Goal: Answer question/provide support: Share knowledge or assist other users

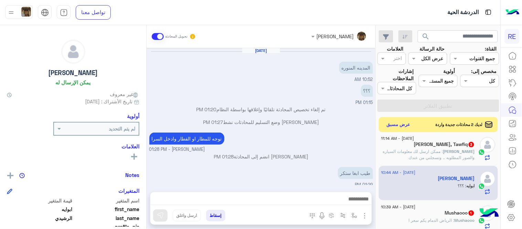
scroll to position [84, 0]
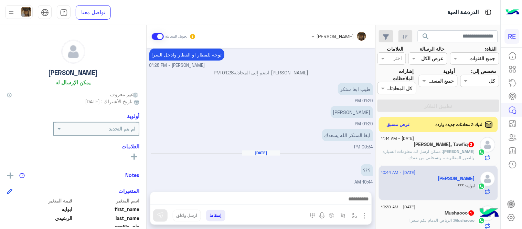
click at [428, 154] on p "[PERSON_NAME], : ممكن ارسل لك معلومات السياره والصور المطلوبه .. وتسجلني من عندك" at bounding box center [428, 154] width 94 height 12
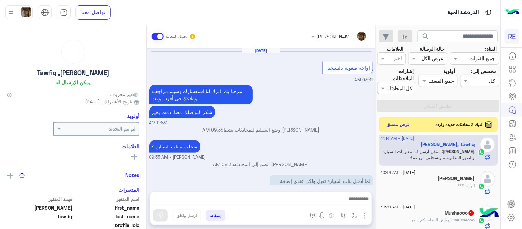
scroll to position [273, 0]
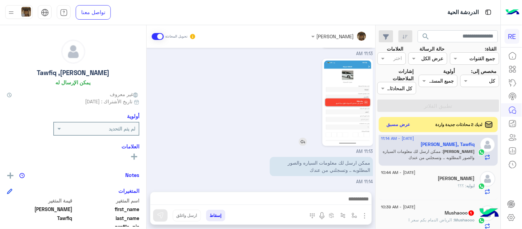
click at [346, 122] on img at bounding box center [347, 103] width 47 height 84
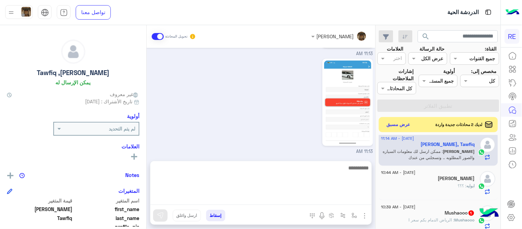
click at [269, 202] on textarea at bounding box center [260, 183] width 221 height 41
type textarea "****"
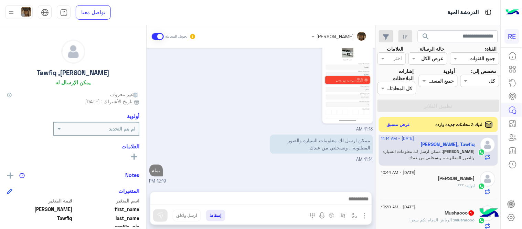
scroll to position [295, 0]
click at [269, 159] on div "[PERSON_NAME] تحويل المحادثة [DATE] اواجه صعوبة بالتسجيل 03:31 AM مرحبا بك، اتر…" at bounding box center [261, 128] width 229 height 206
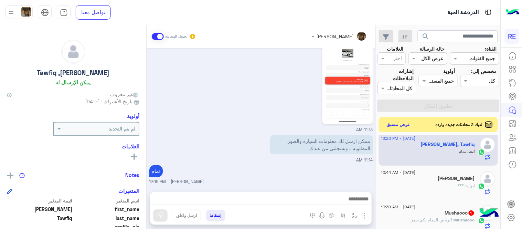
click at [281, 211] on div "إسقاط ارسل واغلق" at bounding box center [227, 216] width 154 height 15
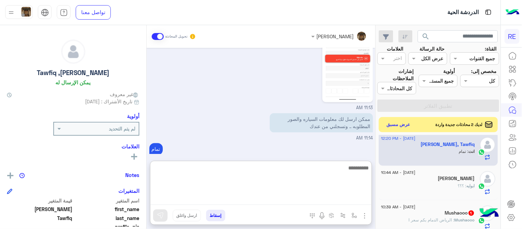
click at [272, 198] on textarea at bounding box center [260, 183] width 221 height 41
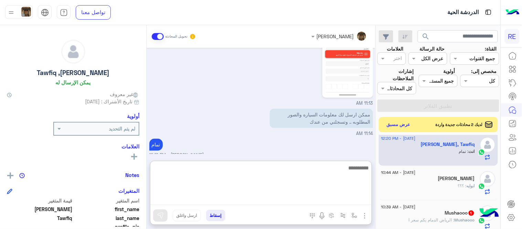
scroll to position [326, 0]
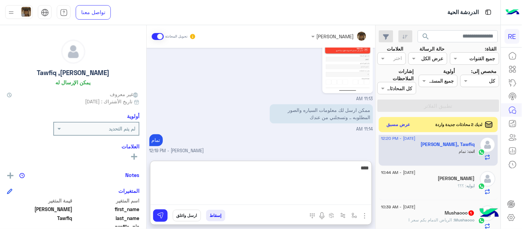
type textarea "****"
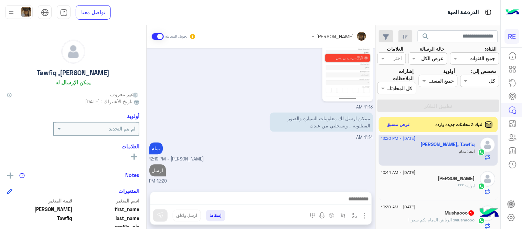
scroll to position [332, 0]
click at [433, 209] on div "[DATE] - 10:39 AM" at bounding box center [428, 207] width 94 height 4
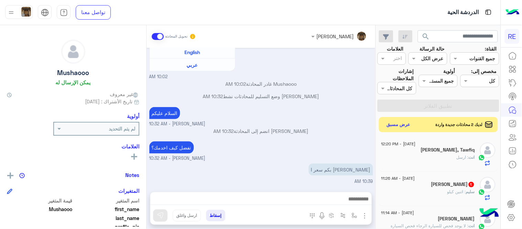
click at [411, 195] on div "سليم : [DATE] كيلو" at bounding box center [428, 195] width 94 height 12
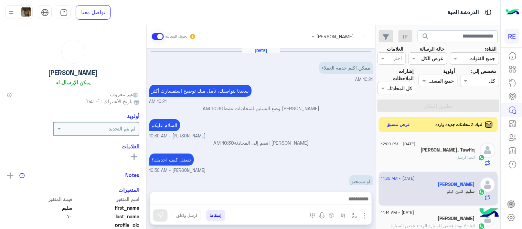
scroll to position [79, 0]
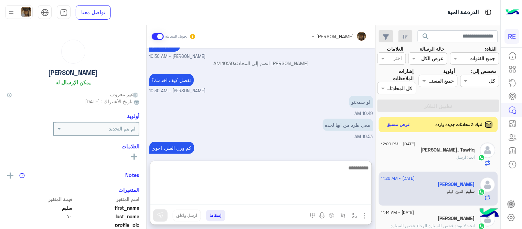
click at [316, 203] on textarea at bounding box center [260, 183] width 221 height 41
type textarea "**********"
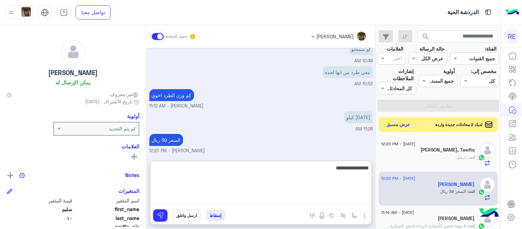
click at [350, 169] on textarea "**********" at bounding box center [260, 183] width 221 height 41
type textarea "**********"
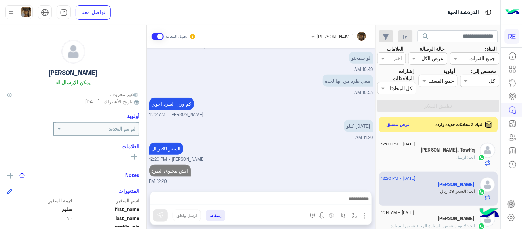
scroll to position [123, 0]
click at [327, 102] on div "[DATE] ممكن اكلم خدمه العملاء 10:21 AM [PERSON_NAME] بتواصلك، نأمل منك توضيح اس…" at bounding box center [261, 116] width 229 height 137
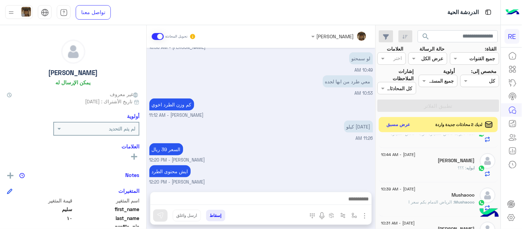
scroll to position [131, 0]
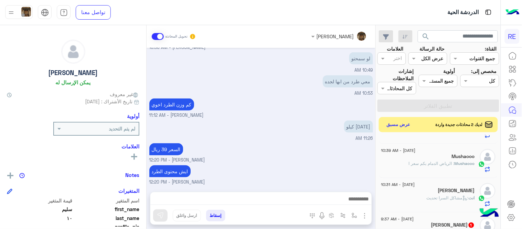
click at [414, 170] on div "Mushaooo : [PERSON_NAME] بكم سعر ا" at bounding box center [428, 166] width 94 height 12
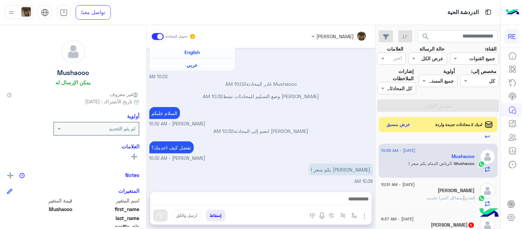
scroll to position [131, 0]
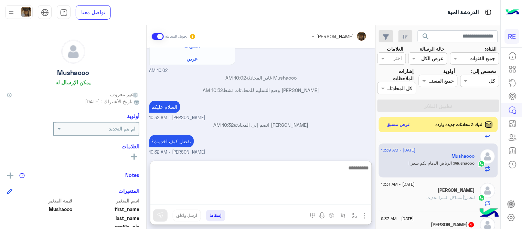
click at [336, 200] on textarea at bounding box center [260, 183] width 221 height 41
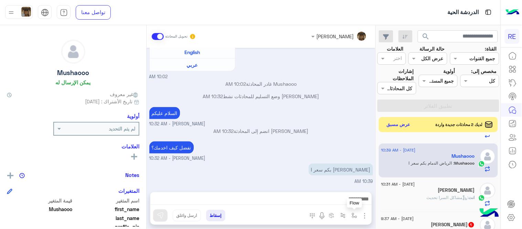
click at [354, 213] on img "button" at bounding box center [355, 216] width 6 height 6
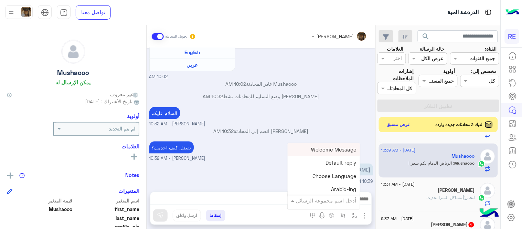
click at [341, 201] on input "text" at bounding box center [333, 201] width 46 height 8
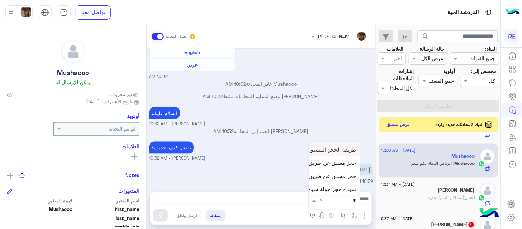
type input "**"
click at [323, 168] on div "حجز مسبق عن طريق الواتساب غير مكتمل" at bounding box center [334, 162] width 51 height 13
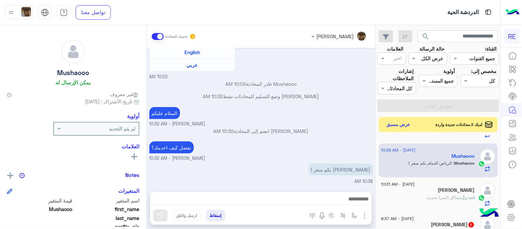
type textarea "**********"
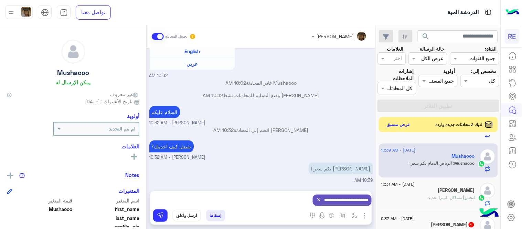
click at [300, 197] on div "**********" at bounding box center [260, 200] width 221 height 18
click at [157, 217] on img at bounding box center [160, 215] width 7 height 7
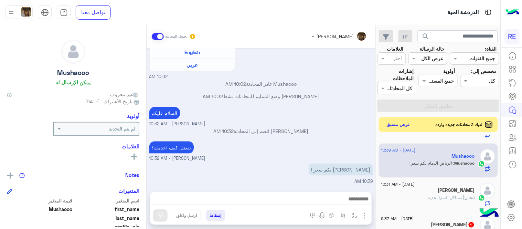
scroll to position [197, 0]
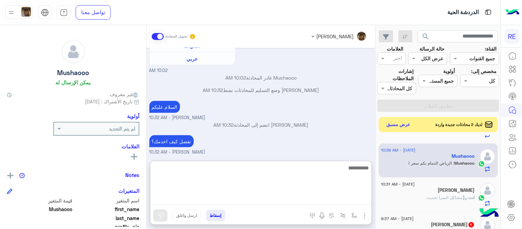
click at [222, 198] on textarea at bounding box center [260, 183] width 221 height 41
type textarea "**********"
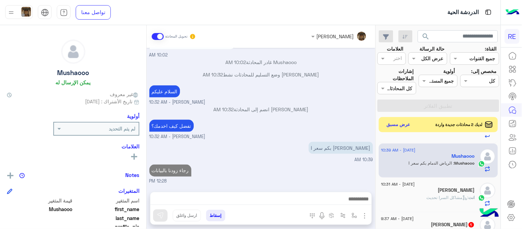
click at [282, 140] on div "[DATE] Conversation was assigned to [PERSON_NAME] 10:02 AM Mushaooo طلب التحدث …" at bounding box center [261, 116] width 229 height 137
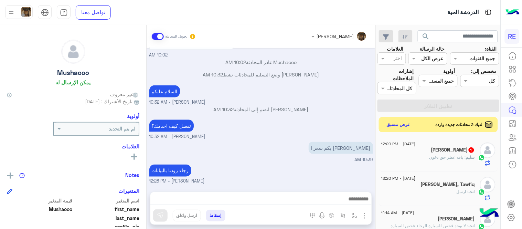
click at [435, 157] on span ": باقه عطر حق دخون" at bounding box center [447, 157] width 36 height 5
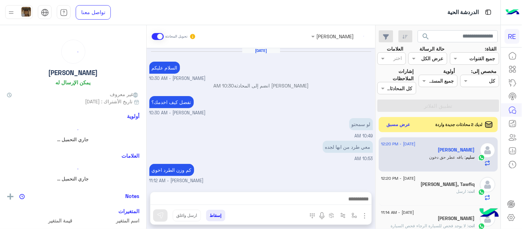
scroll to position [88, 0]
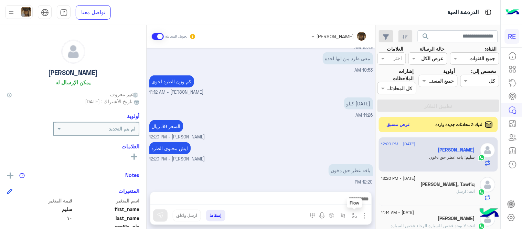
click at [353, 212] on button "button" at bounding box center [354, 215] width 11 height 11
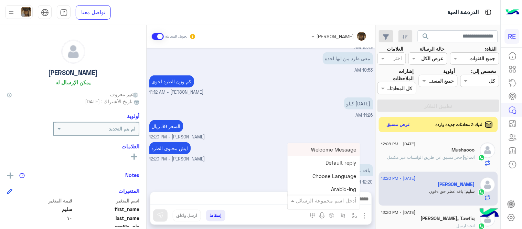
click at [337, 199] on input "text" at bounding box center [333, 201] width 46 height 8
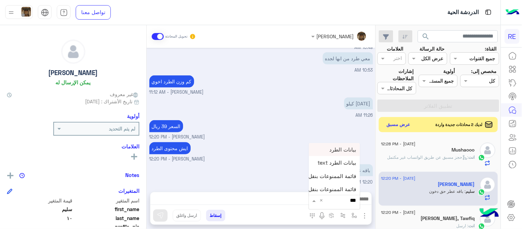
type input "****"
click at [325, 167] on div "بيانات الطرد text" at bounding box center [334, 162] width 51 height 13
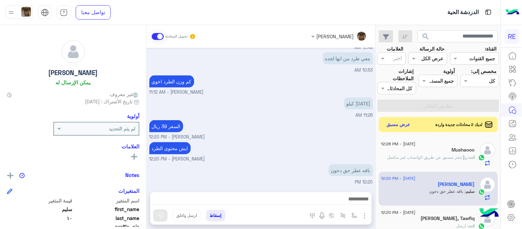
type textarea "**********"
click at [164, 219] on button at bounding box center [160, 215] width 14 height 12
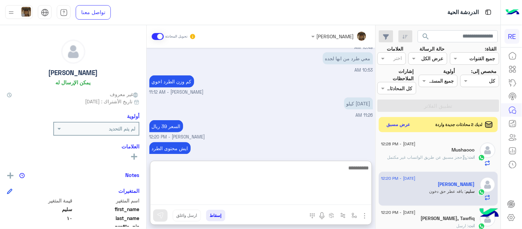
click at [276, 198] on textarea at bounding box center [260, 183] width 221 height 41
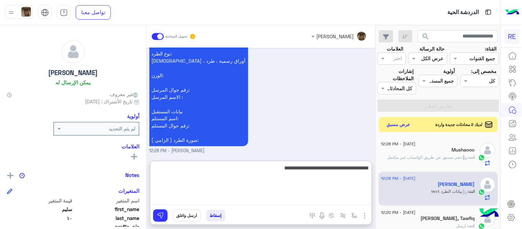
click at [295, 171] on textarea "**********" at bounding box center [260, 183] width 221 height 41
type textarea "**********"
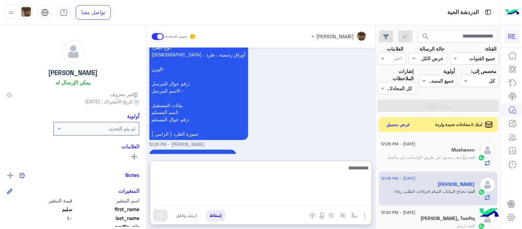
scroll to position [286, 0]
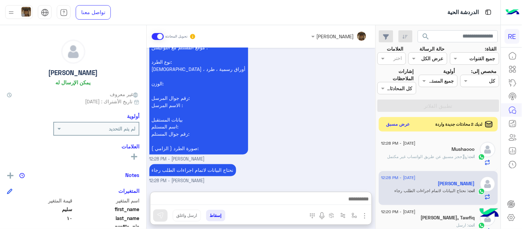
click at [397, 128] on button "عرض مسبق" at bounding box center [398, 124] width 29 height 9
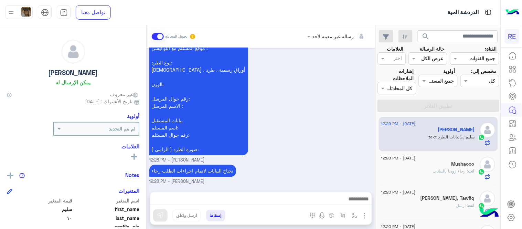
scroll to position [256, 0]
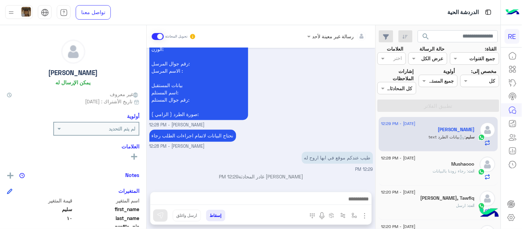
click at [318, 194] on div at bounding box center [260, 200] width 221 height 17
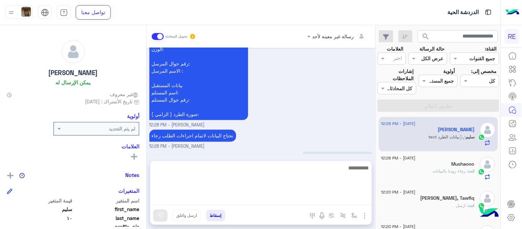
click at [320, 198] on textarea at bounding box center [260, 183] width 221 height 41
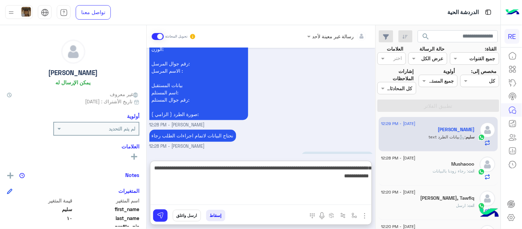
type textarea "**********"
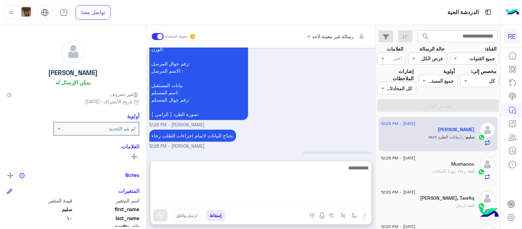
scroll to position [323, 0]
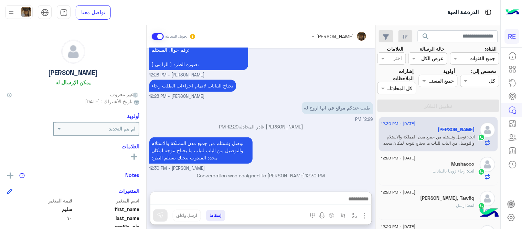
click at [314, 124] on div "[DATE] تفضل كيف اخدمك؟ [PERSON_NAME] - 10:30 AM لو سمحتو 10:49 AM معي طرد من اب…" at bounding box center [261, 116] width 229 height 137
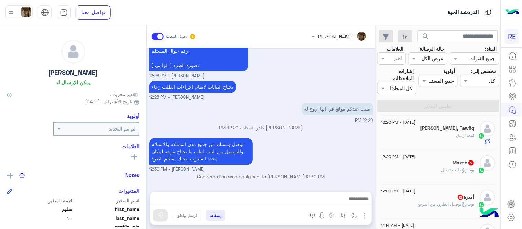
scroll to position [74, 0]
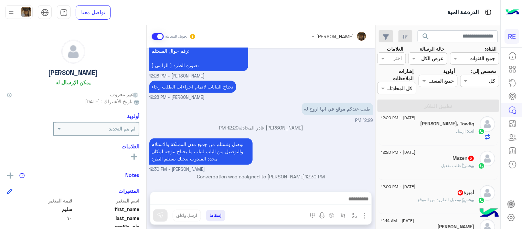
click at [426, 162] on div "Mazen 5" at bounding box center [428, 158] width 94 height 7
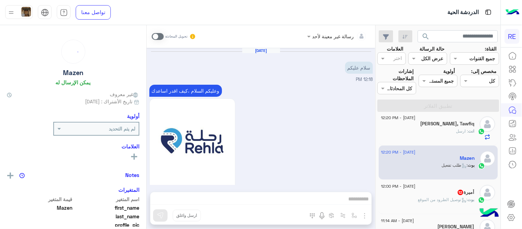
scroll to position [640, 0]
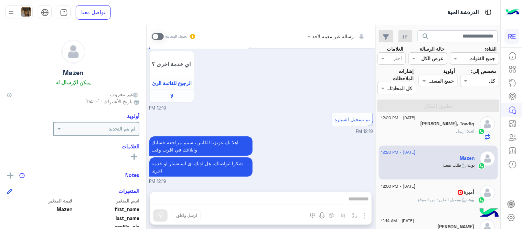
click at [158, 39] on span at bounding box center [158, 36] width 12 height 7
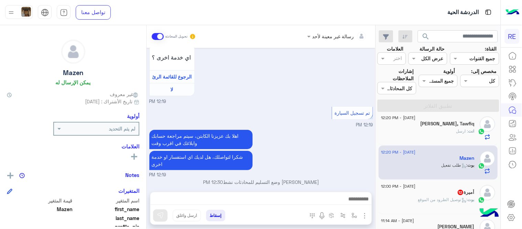
scroll to position [652, 0]
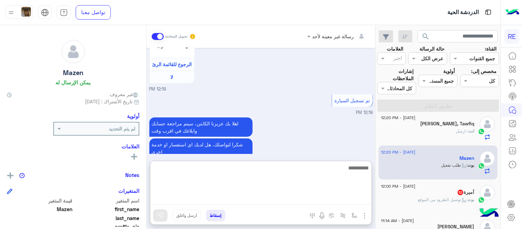
click at [241, 200] on textarea at bounding box center [260, 183] width 221 height 41
type textarea "**********"
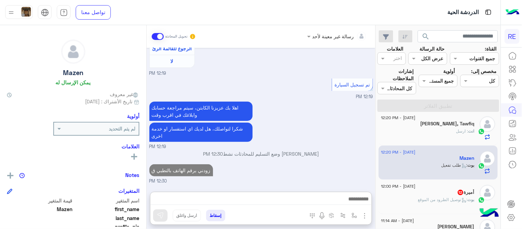
scroll to position [693, 0]
click at [413, 195] on div "أميرة 12" at bounding box center [428, 192] width 94 height 7
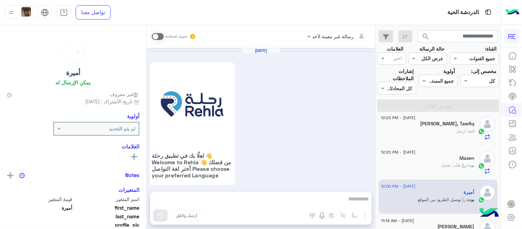
scroll to position [430, 0]
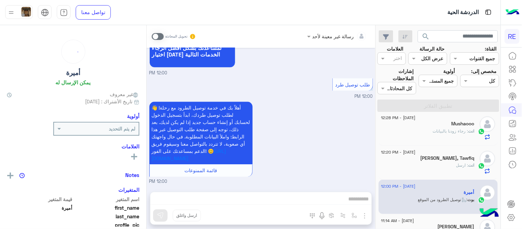
click at [159, 36] on span at bounding box center [158, 36] width 12 height 7
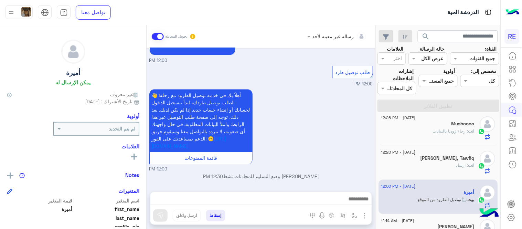
scroll to position [443, 0]
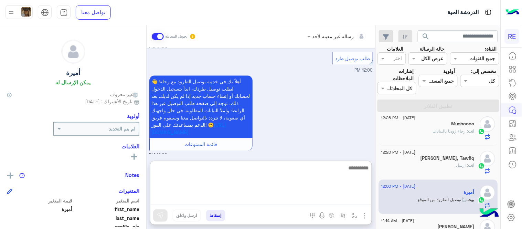
click at [240, 200] on textarea at bounding box center [260, 183] width 221 height 41
type textarea "**********"
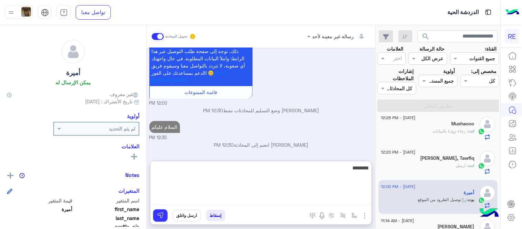
scroll to position [508, 0]
type textarea "**********"
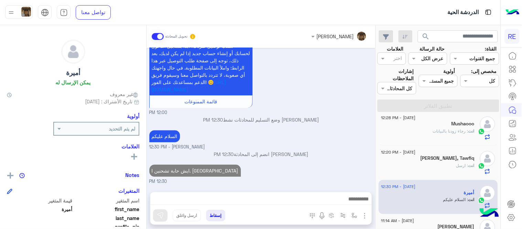
scroll to position [499, 0]
click at [309, 100] on div "[DATE] اهلًا بك في تطبيق رحلة 👋 Welcome to [GEOGRAPHIC_DATA] 👋 من فضلك أختر لغة…" at bounding box center [261, 116] width 229 height 137
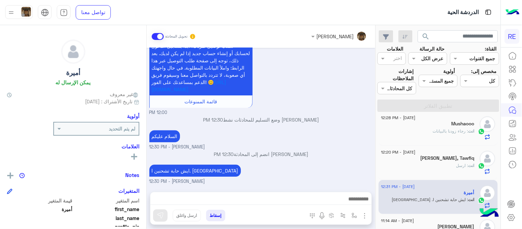
scroll to position [0, 0]
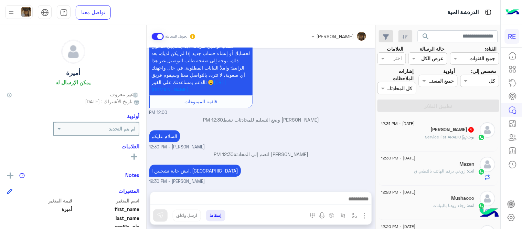
click at [414, 136] on div "بوت : Service list ARABIC" at bounding box center [428, 140] width 94 height 12
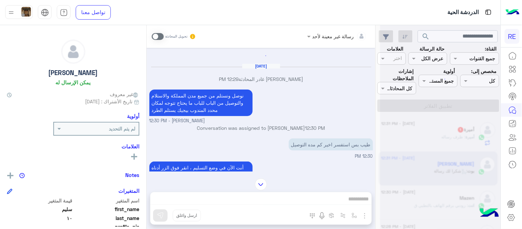
scroll to position [285, 0]
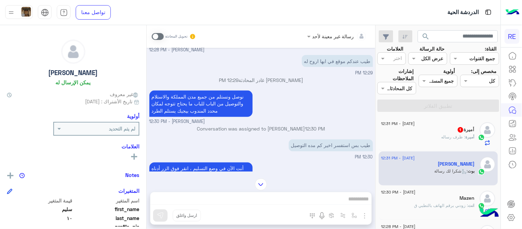
click at [162, 38] on span at bounding box center [158, 36] width 12 height 7
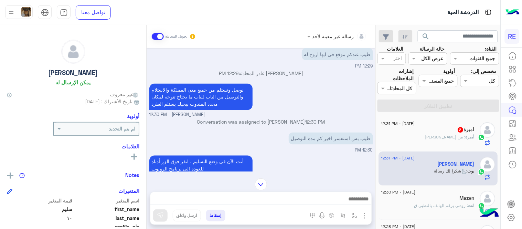
scroll to position [286, 0]
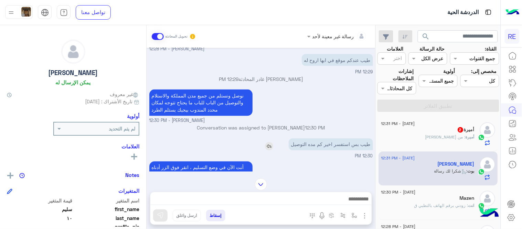
click at [270, 146] on img at bounding box center [269, 146] width 8 height 8
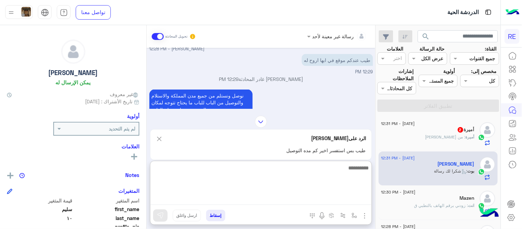
click at [231, 204] on textarea at bounding box center [260, 183] width 221 height 41
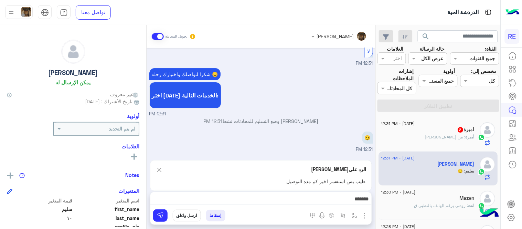
scroll to position [608, 0]
click at [166, 117] on div "[DATE] كم وزن الطرد اخوي [PERSON_NAME] - 11:12 AM [DATE] كيلو 11:26 AM السعر 39…" at bounding box center [261, 100] width 229 height 105
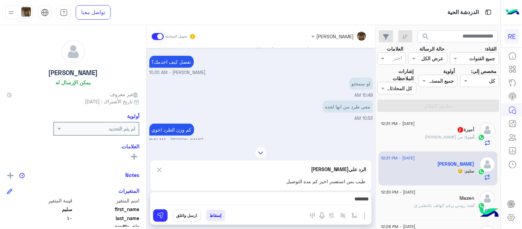
scroll to position [102, 0]
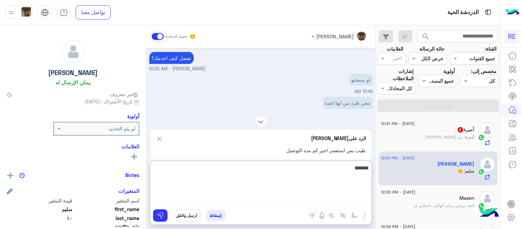
click at [337, 200] on textarea "******" at bounding box center [260, 183] width 221 height 41
type textarea "**********"
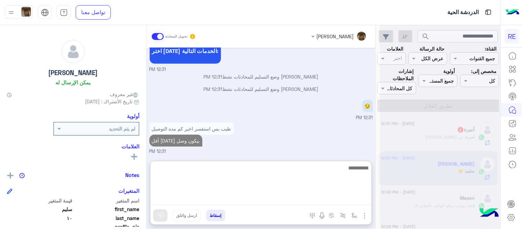
scroll to position [0, 0]
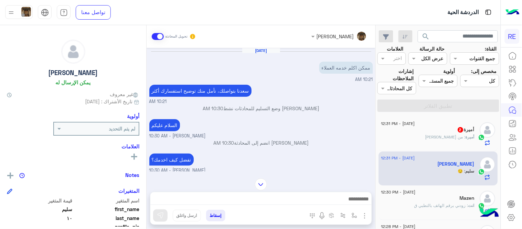
click at [338, 136] on small "[PERSON_NAME] - 10:30 AM" at bounding box center [261, 136] width 224 height 7
click at [438, 130] on div "أميرة 2" at bounding box center [428, 130] width 94 height 7
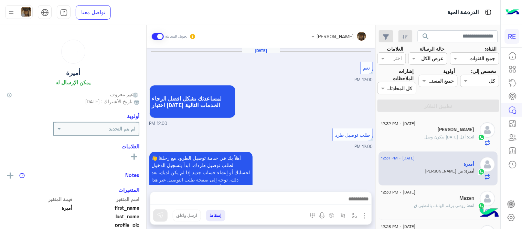
scroll to position [172, 0]
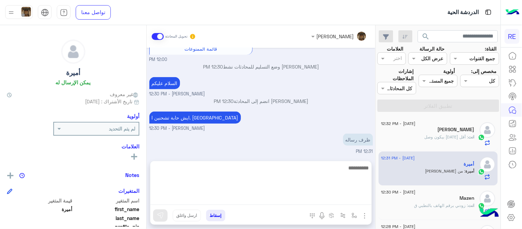
click at [273, 197] on textarea at bounding box center [260, 183] width 221 height 41
type textarea "**********"
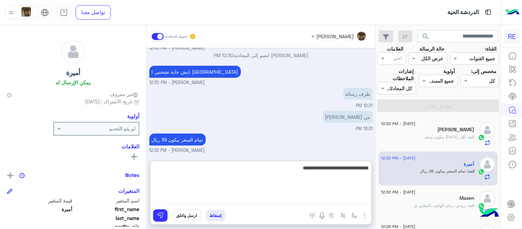
type textarea "**********"
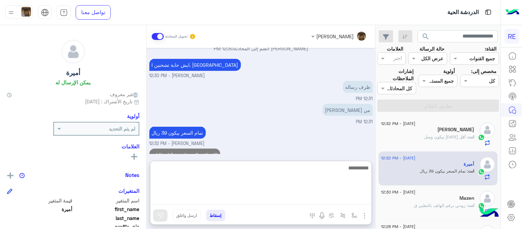
scroll to position [246, 0]
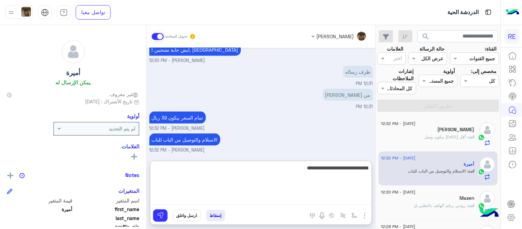
type textarea "**********"
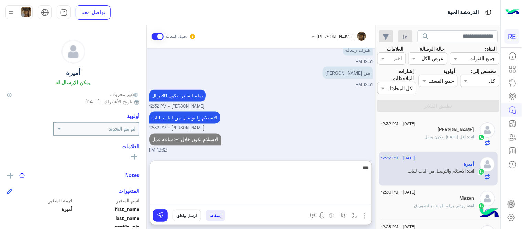
type textarea "***"
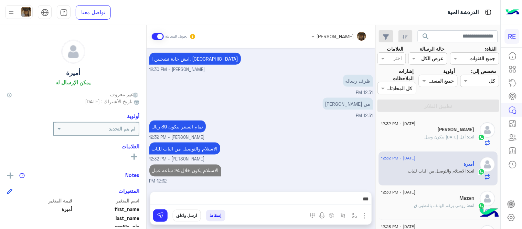
scroll to position [253, 0]
click at [435, 136] on span ": أقل [DATE] بيكون وصل" at bounding box center [447, 136] width 44 height 5
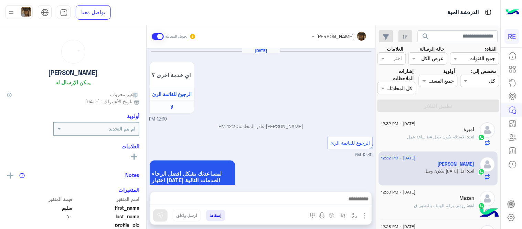
scroll to position [173, 0]
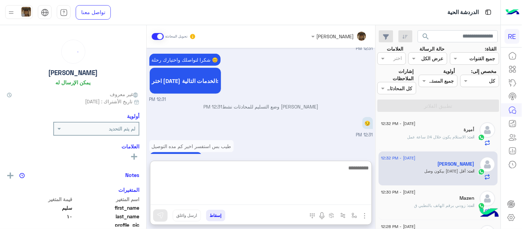
click at [302, 199] on textarea at bounding box center [260, 183] width 221 height 41
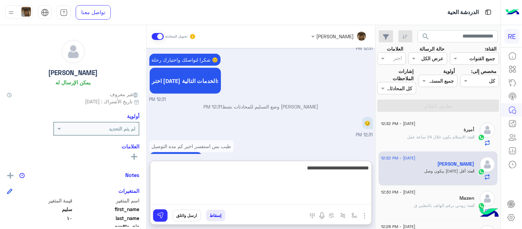
type textarea "**********"
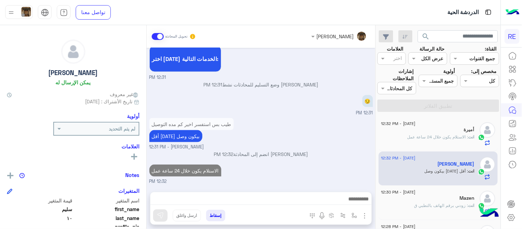
scroll to position [213, 0]
click at [426, 136] on span ": الاستلام يكون خلال 24 ساعة عمل" at bounding box center [438, 136] width 61 height 5
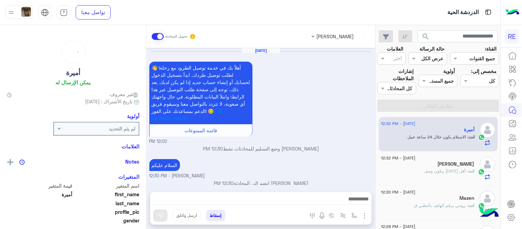
scroll to position [147, 0]
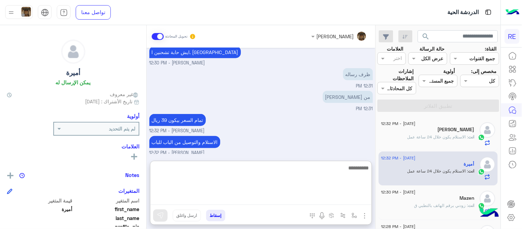
click at [257, 203] on textarea at bounding box center [260, 183] width 221 height 41
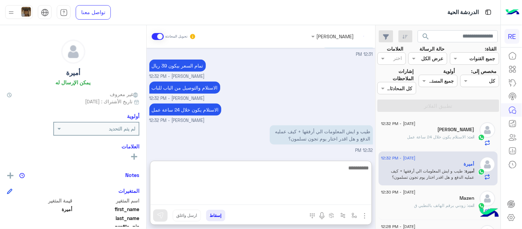
type textarea "*"
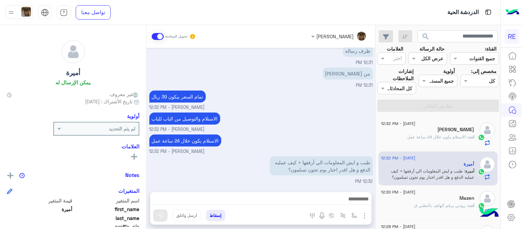
scroll to position [178, 0]
click at [293, 104] on div "[DATE] أهلاً بك في خدمة توصيل الطرود مع رحلة! 👋 لطلب توصيل طردك، ابدأ بتسجيل ال…" at bounding box center [261, 116] width 229 height 137
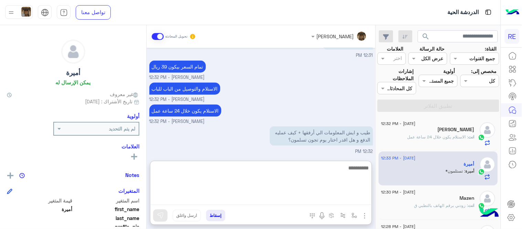
scroll to position [209, 0]
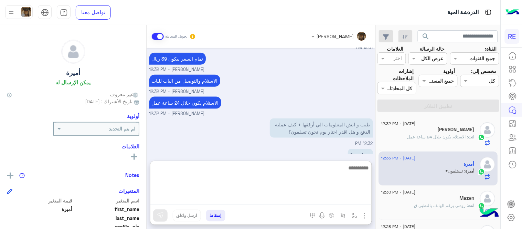
click at [318, 197] on textarea at bounding box center [260, 183] width 221 height 41
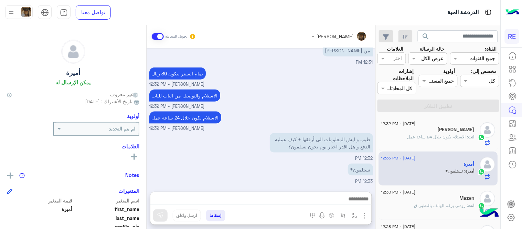
click at [306, 70] on div "تمام السعر بيكون 39 ريال [PERSON_NAME] - 12:32 PM" at bounding box center [261, 77] width 224 height 22
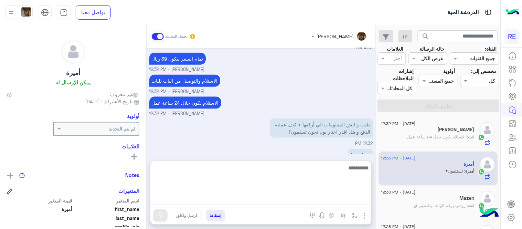
click at [242, 200] on textarea at bounding box center [260, 183] width 221 height 41
click at [294, 165] on textarea "**********" at bounding box center [260, 183] width 221 height 41
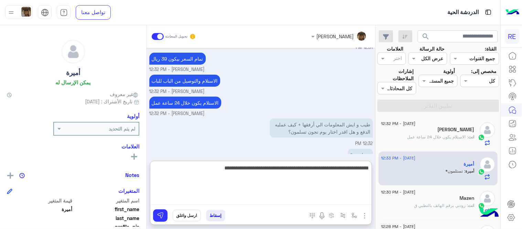
type textarea "**********"
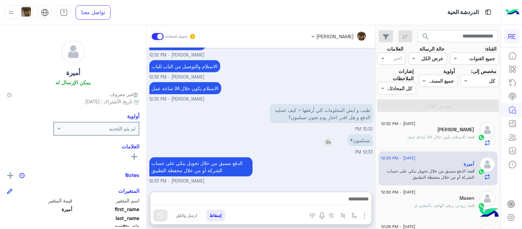
click at [330, 111] on div "[DATE] أهلاً بك في خدمة توصيل الطرود مع رحلة! 👋 لطلب توصيل طردك، ابدأ بتسجيل ال…" at bounding box center [261, 116] width 229 height 137
click at [323, 143] on div "تستلمون*" at bounding box center [341, 140] width 64 height 12
click at [328, 141] on img at bounding box center [328, 142] width 8 height 8
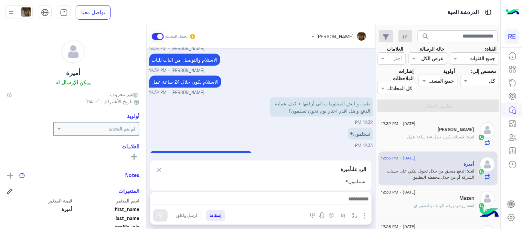
scroll to position [261, 0]
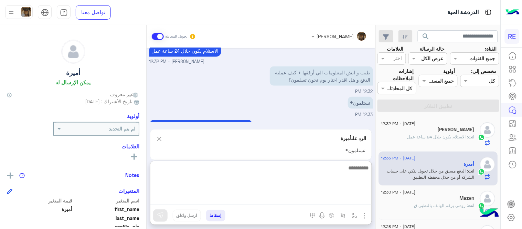
click at [276, 197] on textarea at bounding box center [260, 183] width 221 height 41
type textarea "**********"
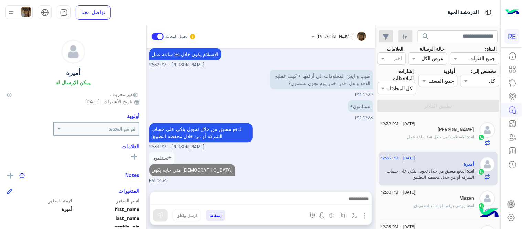
scroll to position [264, 0]
click at [303, 112] on div "[DATE] أهلاً بك في خدمة توصيل الطرود مع رحلة! 👋 لطلب توصيل طردك، ابدأ بتسجيل ال…" at bounding box center [261, 116] width 229 height 137
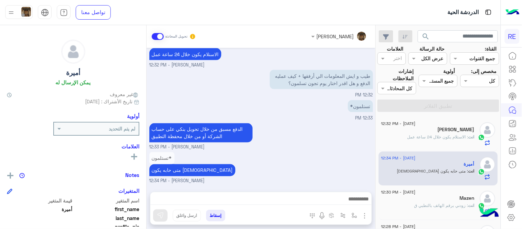
click at [446, 142] on div "انت : الاستلام يكون خلال 24 ساعة عمل" at bounding box center [428, 140] width 94 height 12
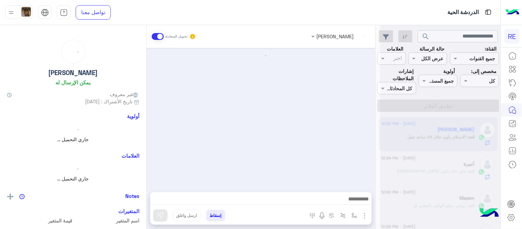
scroll to position [132, 0]
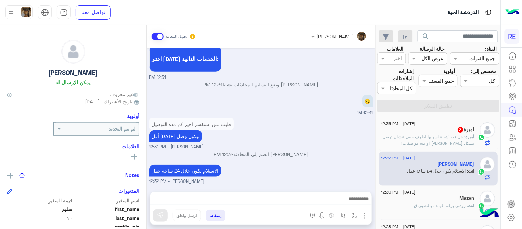
click at [327, 142] on div "طيب بس استفسر اخير كم مده التوصيل أقل [DATE] بيكون وصل [PERSON_NAME] - 12:31 PM" at bounding box center [261, 133] width 224 height 34
click at [429, 142] on span ": هل فيه أشياء اسويها لظرف حقي عشان توصل بشكل [PERSON_NAME] او فيه مواصفات؟" at bounding box center [429, 139] width 92 height 11
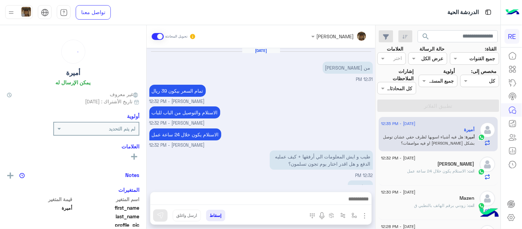
scroll to position [132, 0]
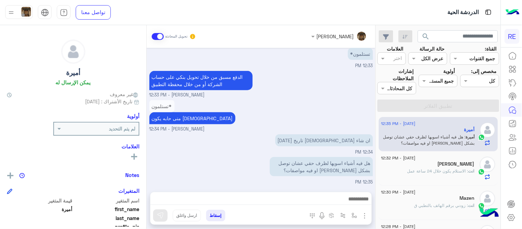
click at [284, 104] on div "تستلمون* متى حابه يكون الاستلام [PERSON_NAME] - 12:34 PM" at bounding box center [261, 115] width 224 height 34
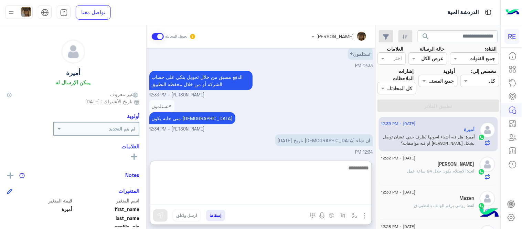
click at [266, 199] on textarea at bounding box center [260, 183] width 221 height 41
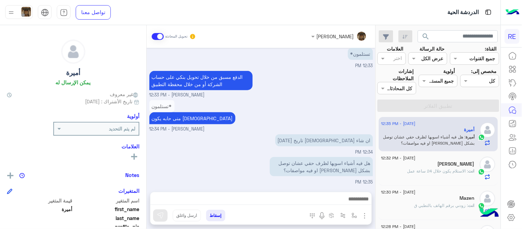
click at [262, 145] on div "ان شاء [DEMOGRAPHIC_DATA] تاريخ [DATE] 12:34 PM" at bounding box center [261, 143] width 224 height 23
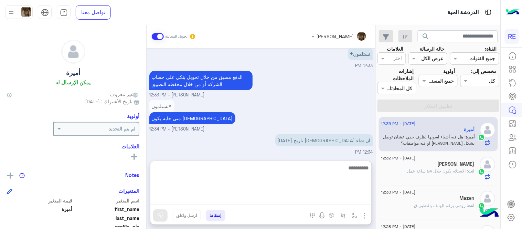
click at [271, 195] on textarea at bounding box center [260, 183] width 221 height 41
type textarea "*"
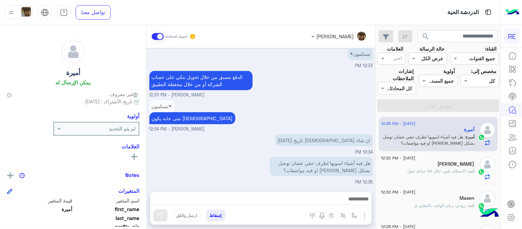
click at [283, 101] on div "تستلمون* متى حابه يكون الاستلام [PERSON_NAME] - 12:34 PM" at bounding box center [261, 115] width 224 height 34
click at [435, 167] on div "[PERSON_NAME]" at bounding box center [428, 164] width 94 height 7
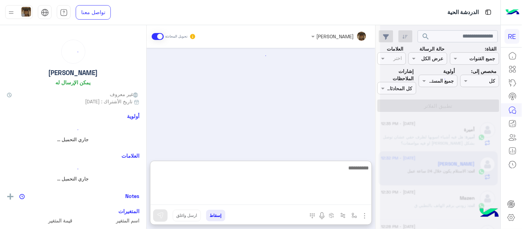
click at [341, 198] on textarea at bounding box center [260, 183] width 221 height 41
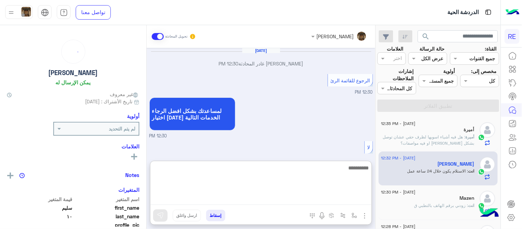
scroll to position [161, 0]
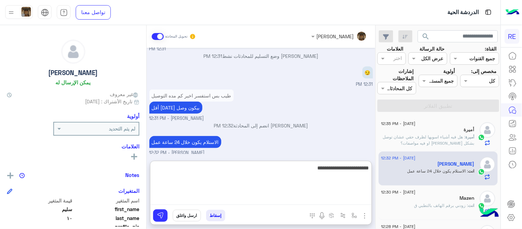
type textarea "**********"
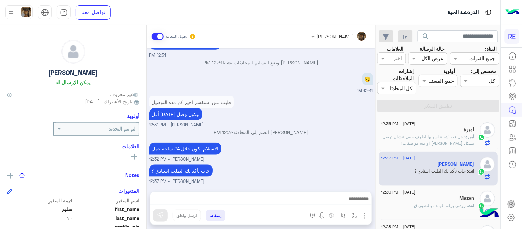
scroll to position [154, 0]
click at [321, 117] on div "[DATE] [PERSON_NAME] غادر المحادثة 12:30 PM الرجوع للقائمة الرئ 12:30 PM لمساعد…" at bounding box center [261, 116] width 229 height 137
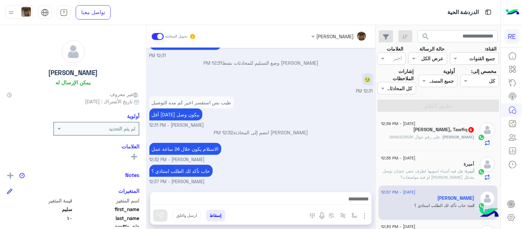
click at [353, 164] on div "حاب نأكد لك الطلب استاذي ؟ [PERSON_NAME] - 12:37 PM" at bounding box center [261, 174] width 224 height 22
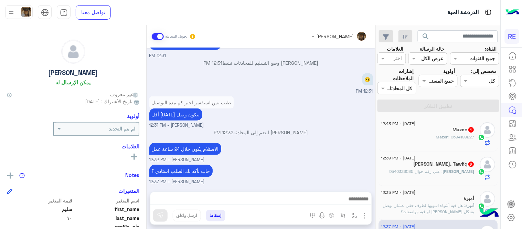
click at [354, 164] on div "حاب نأكد لك الطلب استاذي ؟ [PERSON_NAME] - 12:37 PM" at bounding box center [261, 174] width 224 height 22
drag, startPoint x: 354, startPoint y: 164, endPoint x: 352, endPoint y: 174, distance: 10.1
click at [352, 174] on div "حاب نأكد لك الطلب استاذي ؟ [PERSON_NAME] - 12:37 PM" at bounding box center [261, 174] width 224 height 22
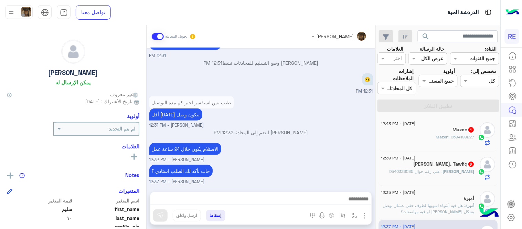
click at [427, 207] on span ": هل فيه أشياء اسويها لظرف حقي عشان توصل بشكل [PERSON_NAME] او فيه مواصفات؟" at bounding box center [429, 208] width 92 height 11
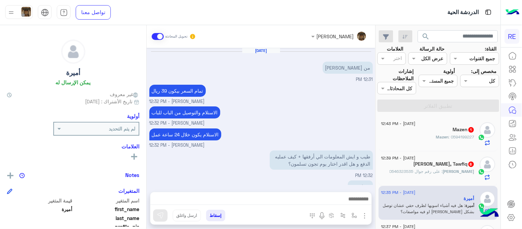
scroll to position [132, 0]
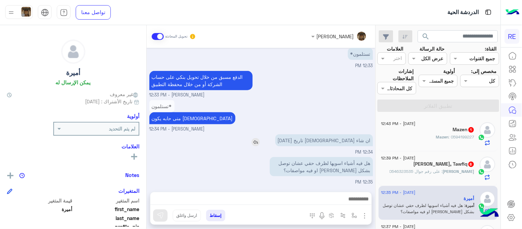
click at [260, 140] on img at bounding box center [256, 142] width 8 height 8
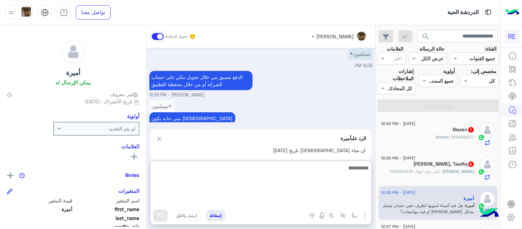
click at [290, 204] on textarea at bounding box center [260, 183] width 221 height 41
type textarea "****"
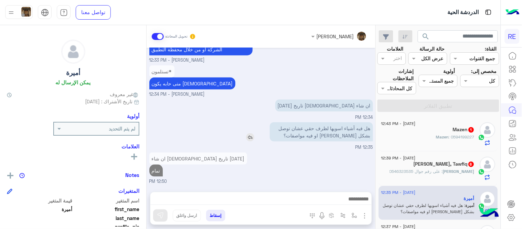
click at [248, 106] on div "[DATE] من [PERSON_NAME] 12:31 PM تمام السعر بيكون 39 ريال [PERSON_NAME] - 12:32…" at bounding box center [261, 116] width 229 height 137
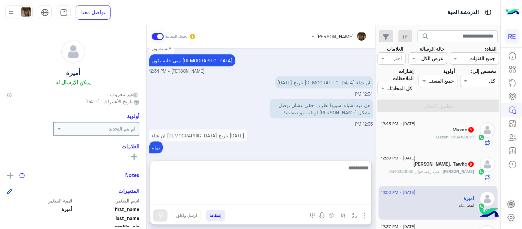
click at [274, 198] on textarea at bounding box center [260, 183] width 221 height 41
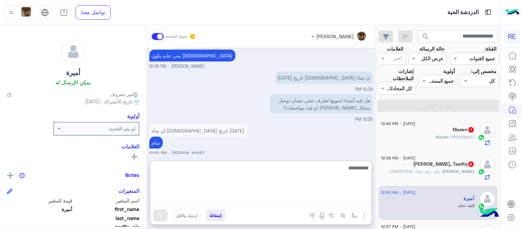
scroll to position [198, 0]
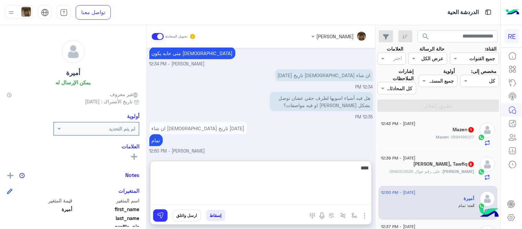
type textarea "****"
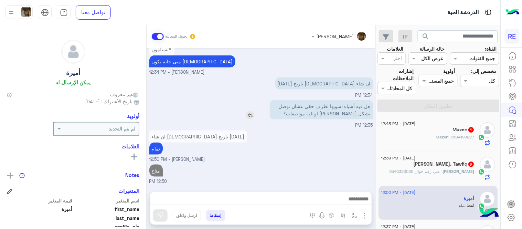
scroll to position [188, 0]
click at [251, 84] on div "[DATE] من [PERSON_NAME] 12:31 PM تمام السعر بيكون 39 ريال [PERSON_NAME] - 12:32…" at bounding box center [261, 116] width 229 height 137
click at [248, 116] on img at bounding box center [250, 116] width 8 height 8
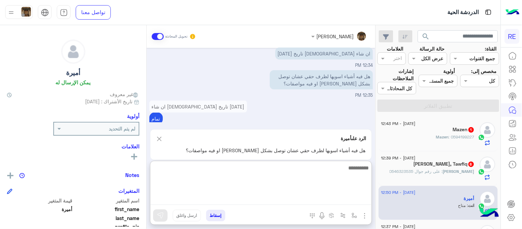
click at [289, 200] on textarea at bounding box center [260, 183] width 221 height 41
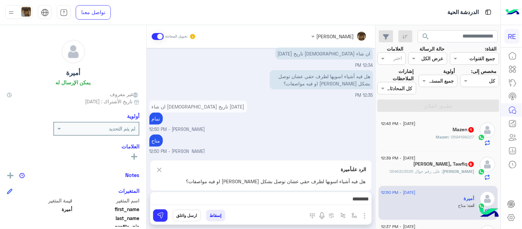
click at [251, 123] on div "[PERSON_NAME] تحويل المحادثة [DATE] من [PERSON_NAME] 12:31 PM تمام السعر بيكون …" at bounding box center [261, 128] width 229 height 206
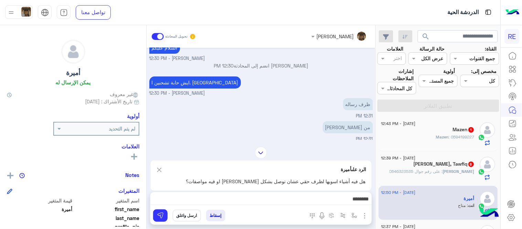
scroll to position [681, 0]
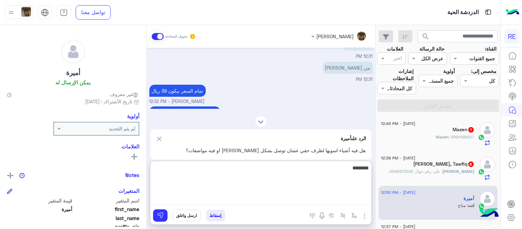
click at [270, 202] on textarea "*******" at bounding box center [260, 183] width 221 height 41
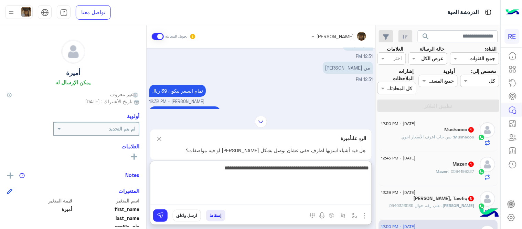
type textarea "**********"
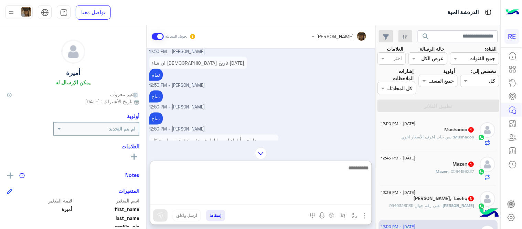
scroll to position [1019, 0]
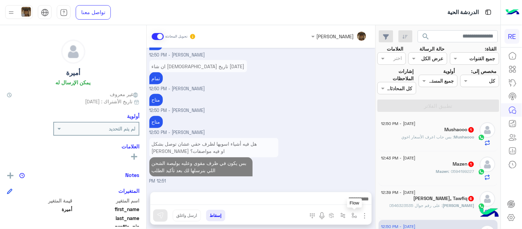
click at [349, 217] on button "button" at bounding box center [354, 215] width 11 height 11
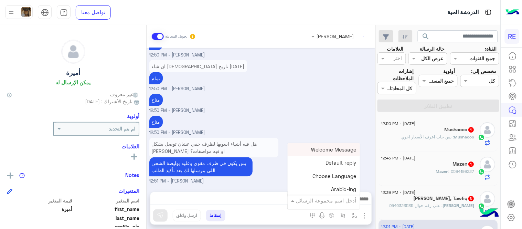
click at [341, 201] on input "text" at bounding box center [333, 201] width 46 height 8
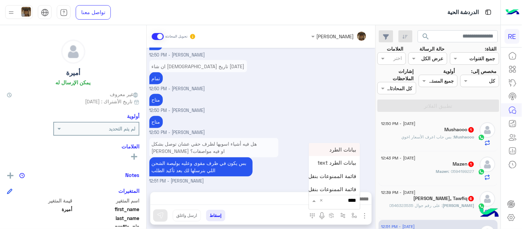
type input "*****"
click at [328, 177] on span "بيانات الطرد text" at bounding box center [337, 174] width 39 height 6
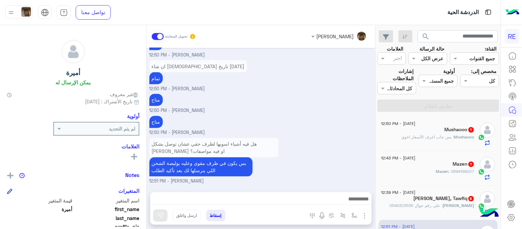
type textarea "**********"
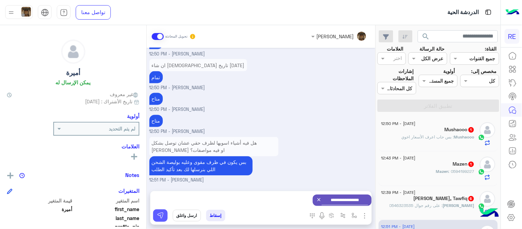
scroll to position [988, 0]
click at [157, 215] on img at bounding box center [160, 215] width 7 height 7
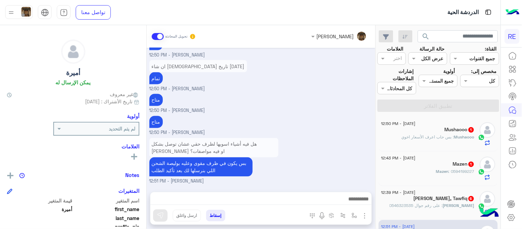
scroll to position [988, 0]
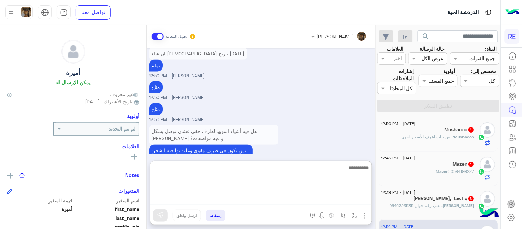
click at [259, 197] on textarea at bounding box center [260, 183] width 221 height 41
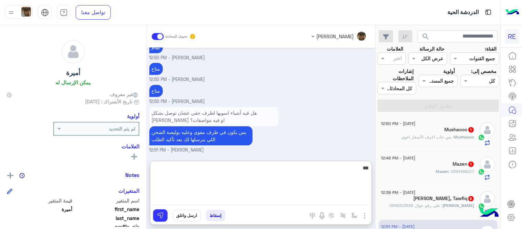
scroll to position [1164, 0]
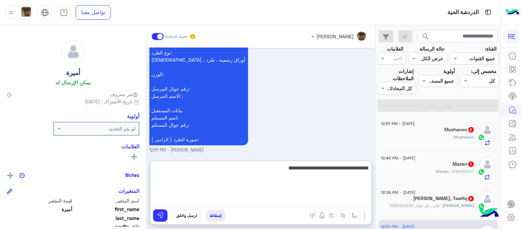
type textarea "**********"
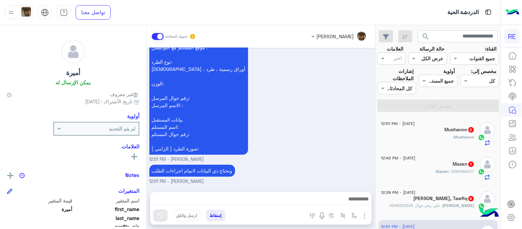
scroll to position [1154, 0]
click at [316, 109] on div "نأمل تزويدنا بمعلومات الطرد المراد إرساله: موقعك الحالي مع اللوكيشن : موقع المس…" at bounding box center [261, 90] width 224 height 145
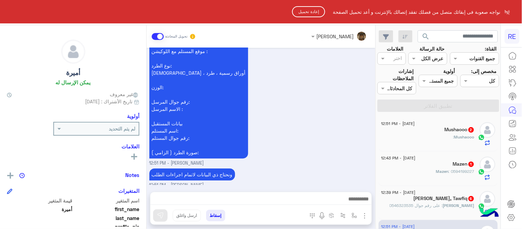
click at [306, 9] on button "إعادة تحميل" at bounding box center [308, 11] width 33 height 11
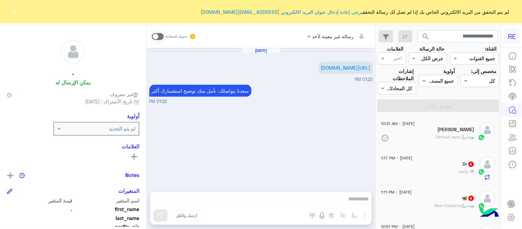
click at [438, 129] on h5 "‎[PERSON_NAME]" at bounding box center [456, 130] width 37 height 6
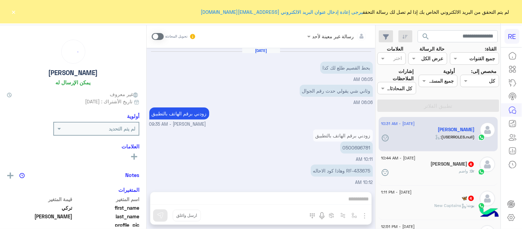
scroll to position [364, 0]
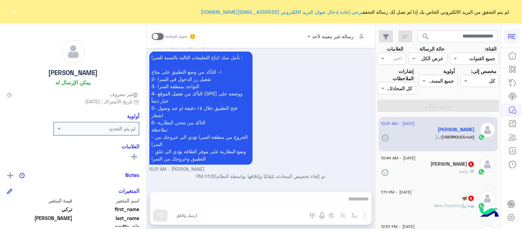
drag, startPoint x: 419, startPoint y: 129, endPoint x: 350, endPoint y: 149, distance: 72.0
click at [350, 149] on mat-drawer-container "search القناة: القناه جميع القنوات حالة الرسالة القناه عرض الكل العلامات اختر م…" at bounding box center [250, 128] width 501 height 206
click at [350, 149] on div "نأمل منك اتباع التعليمات التالية بالنسبة للسرا : ١- التأكد من وضع التطبيق على م…" at bounding box center [261, 111] width 224 height 123
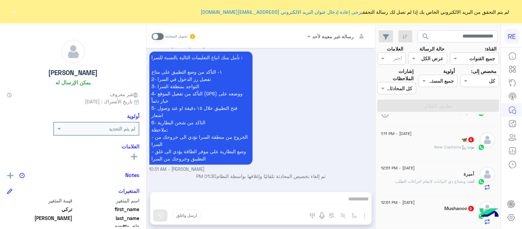
scroll to position [0, 0]
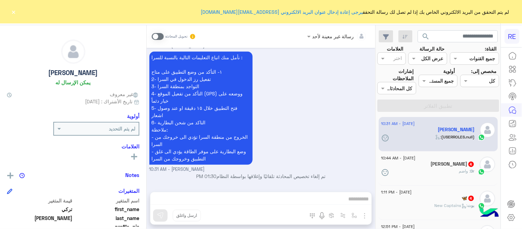
click at [14, 14] on button "×" at bounding box center [13, 11] width 7 height 7
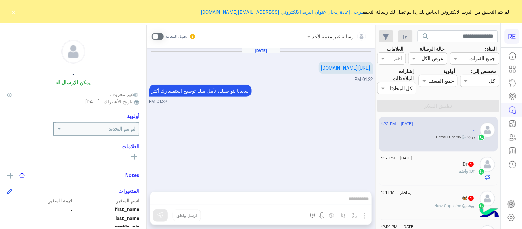
click at [446, 167] on div "Dr 4" at bounding box center [428, 164] width 94 height 7
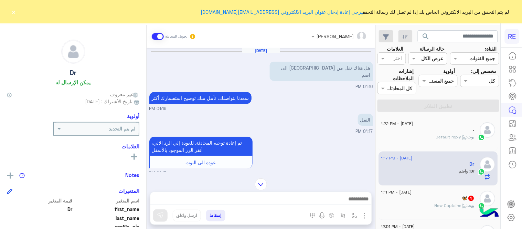
click at [318, 205] on div at bounding box center [260, 200] width 221 height 17
click at [13, 9] on button "×" at bounding box center [13, 11] width 7 height 7
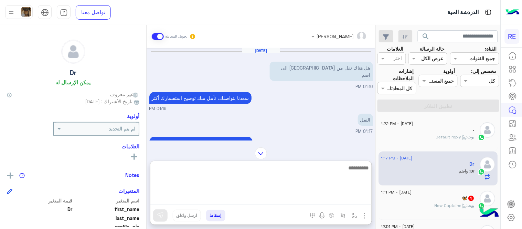
click at [285, 198] on textarea at bounding box center [260, 183] width 221 height 41
type textarea "**********"
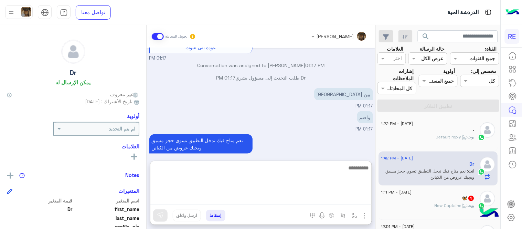
scroll to position [128, 0]
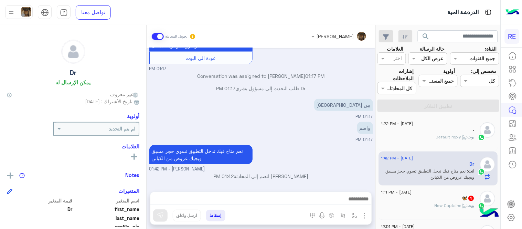
click at [326, 110] on div "Sep 4, 2025 هل هناك نقل من جدة الى اضم 01:16 PM سعدنا بتواصلك، نأمل منك توضيح ا…" at bounding box center [261, 116] width 229 height 137
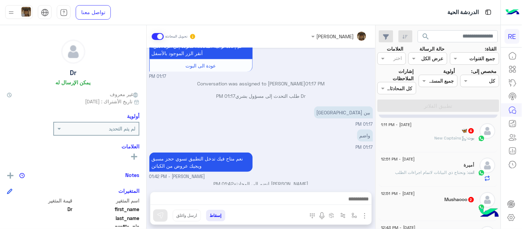
scroll to position [61, 0]
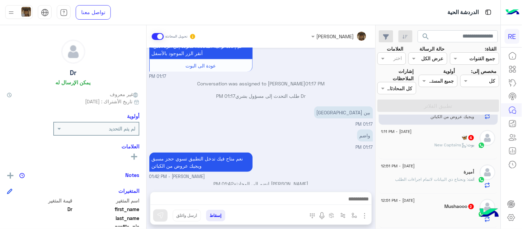
click at [440, 140] on div "🦋 4" at bounding box center [428, 138] width 94 height 7
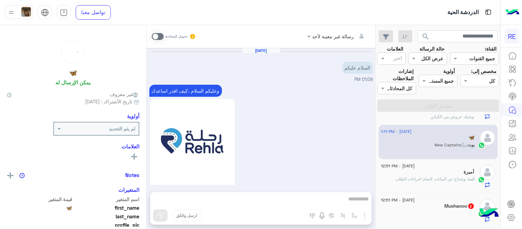
scroll to position [566, 0]
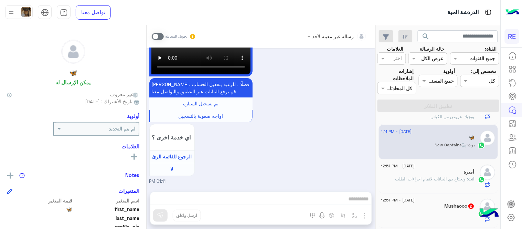
click at [162, 36] on span at bounding box center [158, 36] width 12 height 7
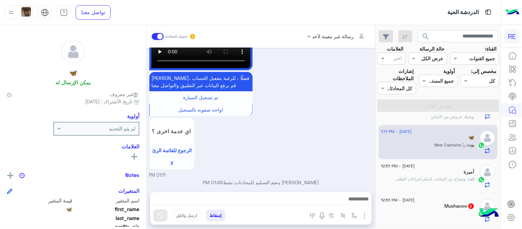
scroll to position [579, 0]
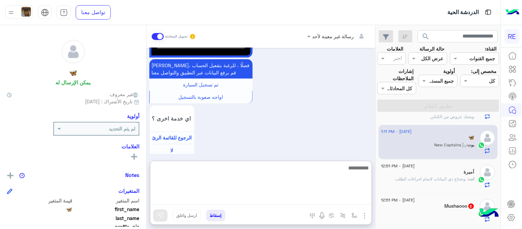
click at [243, 195] on textarea at bounding box center [260, 183] width 221 height 41
type textarea "**********"
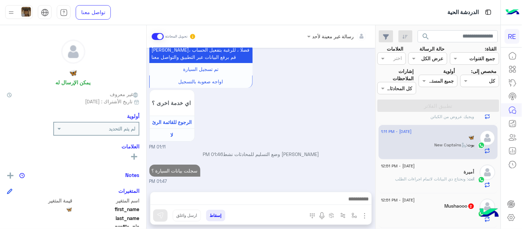
click at [277, 127] on div "Sep 4, 2025 السلام عليكم 01:09 PM وعليكم السلام ،كيف اقدر اساعدك اهلًا بك في تط…" at bounding box center [261, 116] width 229 height 137
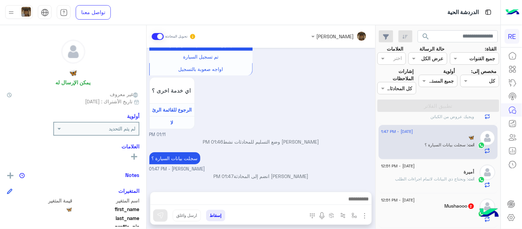
scroll to position [0, 0]
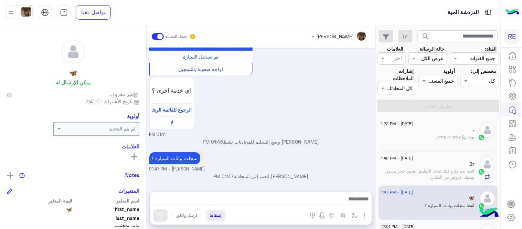
click at [334, 132] on small "01:11 PM" at bounding box center [261, 134] width 224 height 7
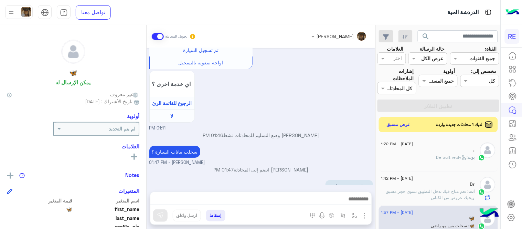
scroll to position [637, 0]
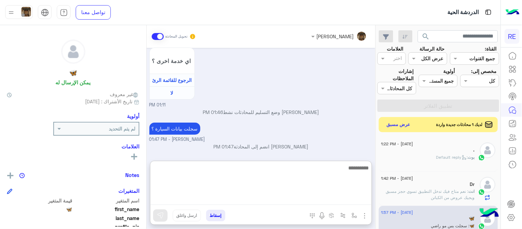
click at [314, 195] on textarea at bounding box center [260, 183] width 221 height 41
type textarea "*"
type textarea "**********"
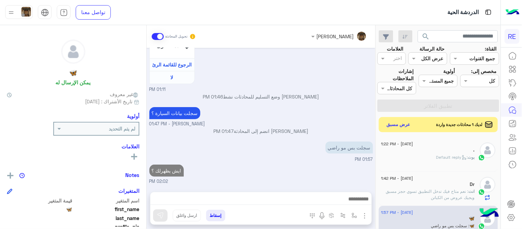
click at [319, 129] on div "Sep 4, 2025 السلام عليكم 01:09 PM وعليكم السلام ،كيف اقدر اساعدك اهلًا بك في تط…" at bounding box center [261, 116] width 229 height 137
click at [390, 125] on button "عرض مسبق" at bounding box center [398, 124] width 29 height 9
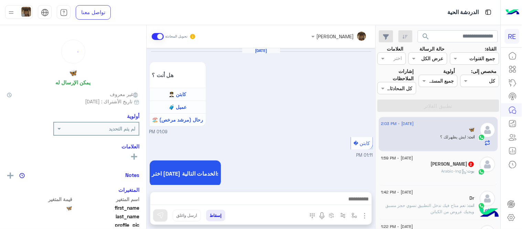
scroll to position [429, 0]
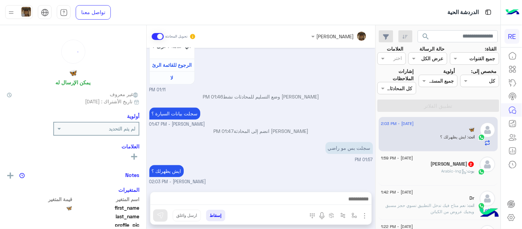
click at [431, 169] on div "بوت : Arabic-lng" at bounding box center [428, 174] width 94 height 12
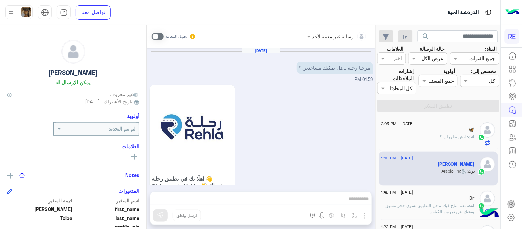
scroll to position [166, 0]
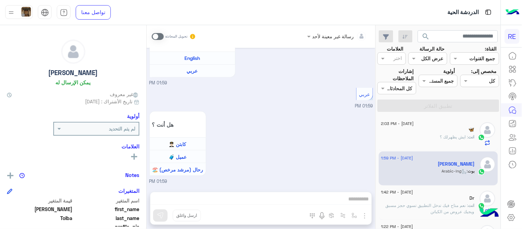
click at [155, 36] on span at bounding box center [158, 36] width 12 height 7
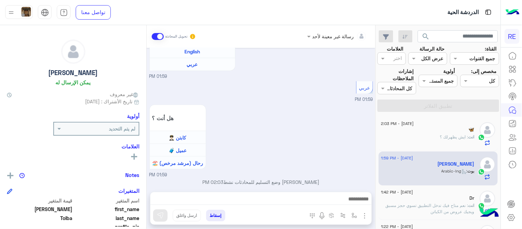
scroll to position [178, 0]
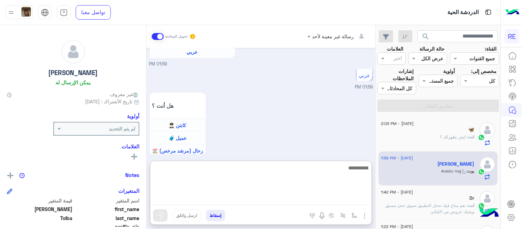
click at [276, 200] on textarea at bounding box center [260, 183] width 221 height 41
type textarea "**********"
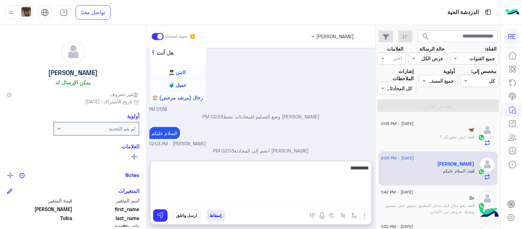
scroll to position [244, 0]
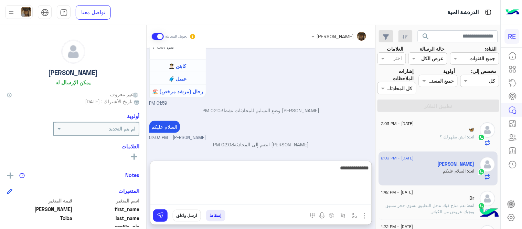
type textarea "**********"
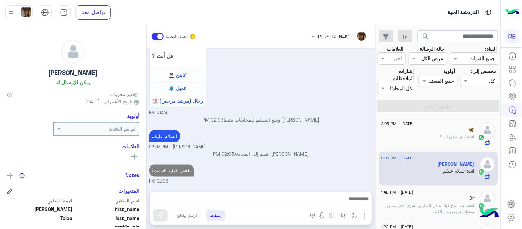
scroll to position [235, 0]
click at [339, 117] on div "Sep 4, 2025 مرحبا رحلة .. هل يمكنك مساعدتي ؟ 01:59 PM اهلًا بك في تطبيق رحلة 👋 …" at bounding box center [261, 116] width 229 height 137
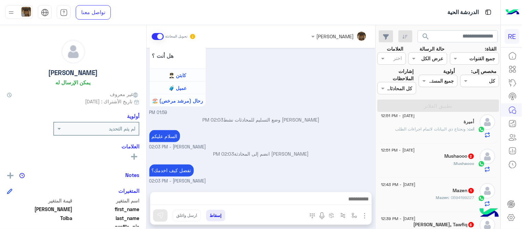
scroll to position [138, 0]
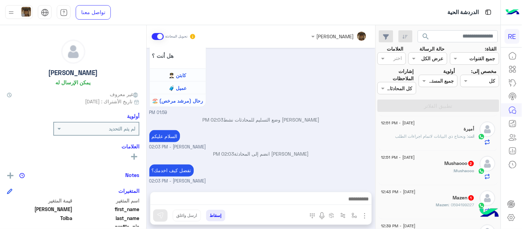
click at [422, 175] on div "Mushaooo :" at bounding box center [428, 174] width 94 height 12
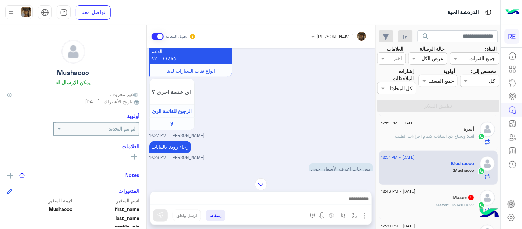
scroll to position [295, 0]
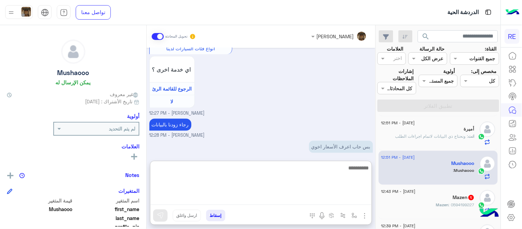
click at [284, 198] on textarea at bounding box center [260, 183] width 221 height 41
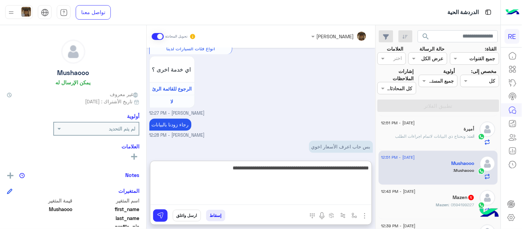
type textarea "**********"
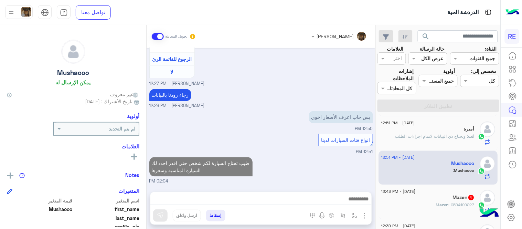
click at [436, 206] on div "Mazen : 0594199227" at bounding box center [428, 208] width 94 height 12
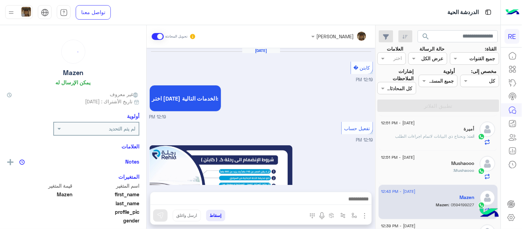
scroll to position [405, 0]
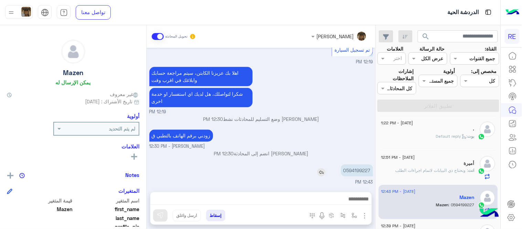
click at [352, 167] on p "0594199227" at bounding box center [357, 170] width 32 height 12
copy p "0594199227"
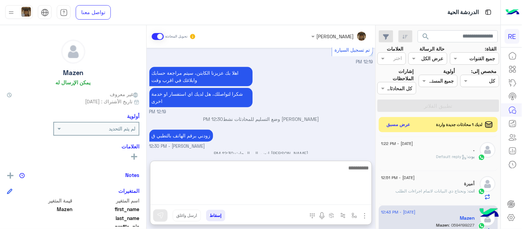
click at [269, 197] on textarea at bounding box center [260, 183] width 221 height 41
type textarea "**********"
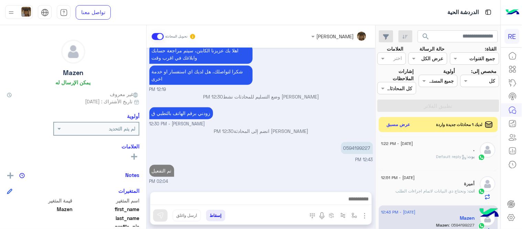
click at [329, 152] on div "Sep 4, 2025 كابتن � 12:19 PM اختر احد الخدمات التالية: 12:19 PM تفعيل حساب 12:1…" at bounding box center [261, 116] width 229 height 137
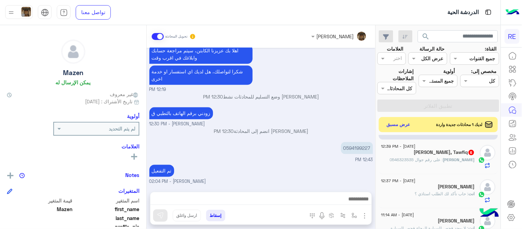
scroll to position [243, 0]
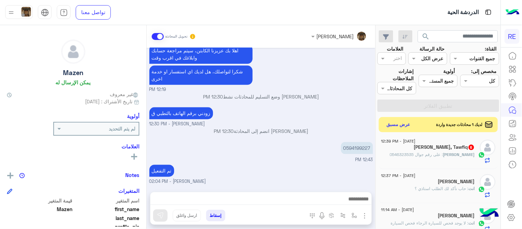
click at [441, 151] on p "Alahmadi, : على رقم جوال 0546323535" at bounding box center [432, 154] width 85 height 6
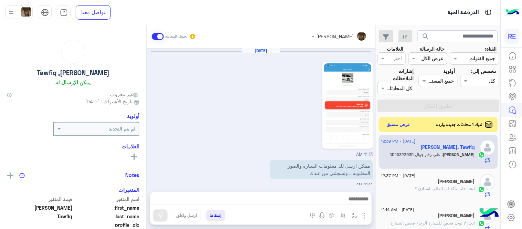
scroll to position [559, 0]
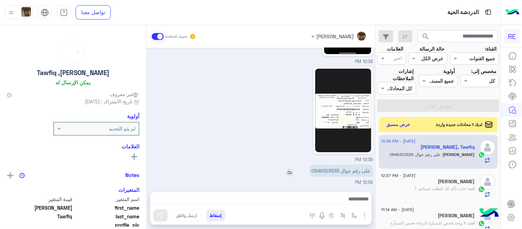
click at [321, 169] on p "على رقم جوال 0546323535" at bounding box center [341, 170] width 64 height 12
copy p "0546323535"
click at [342, 106] on img at bounding box center [343, 110] width 56 height 84
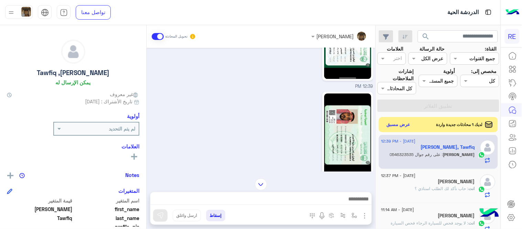
scroll to position [441, 0]
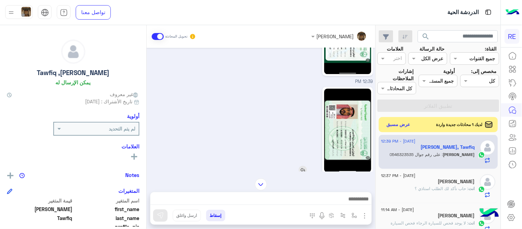
click at [352, 144] on img at bounding box center [347, 130] width 47 height 84
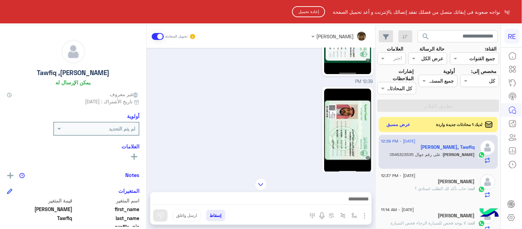
click at [310, 8] on button "إعادة تحميل" at bounding box center [308, 11] width 33 height 11
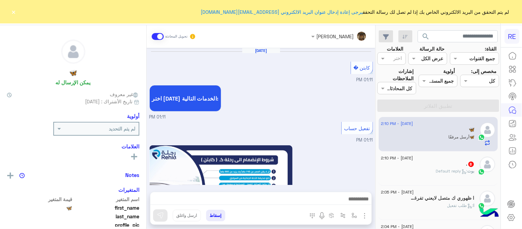
scroll to position [452, 0]
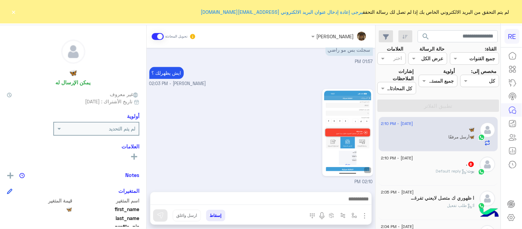
click at [14, 11] on button "×" at bounding box center [13, 11] width 7 height 7
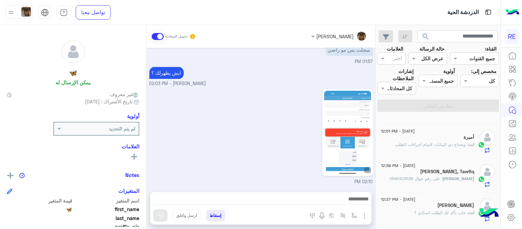
scroll to position [269, 0]
click at [421, 180] on div "Alahmadi, : على رقم جوال 0546323535" at bounding box center [428, 179] width 94 height 12
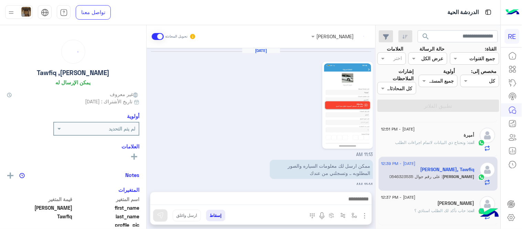
scroll to position [559, 0]
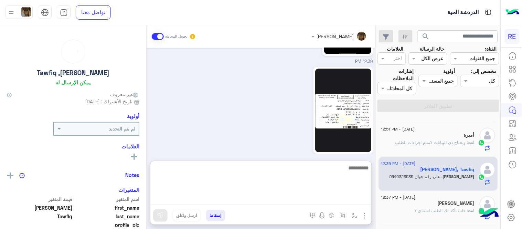
click at [328, 201] on textarea at bounding box center [260, 183] width 221 height 41
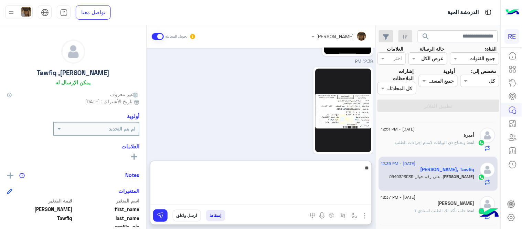
type textarea "*"
type textarea "**********"
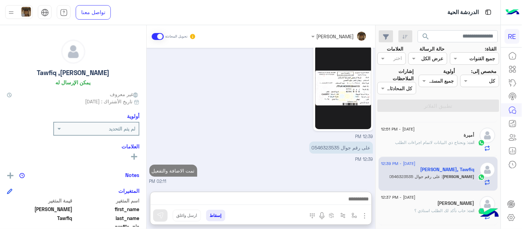
scroll to position [581, 0]
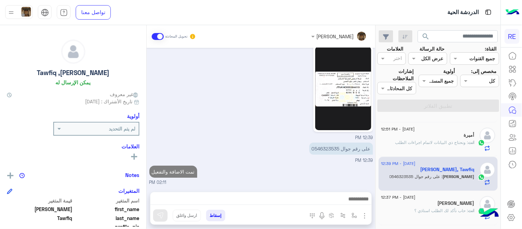
click at [351, 157] on div "عبير زكريا تحويل المحادثة Sep 4, 2025 11:13 AM ممكن ارسل لك معلومات السياره وال…" at bounding box center [261, 128] width 229 height 206
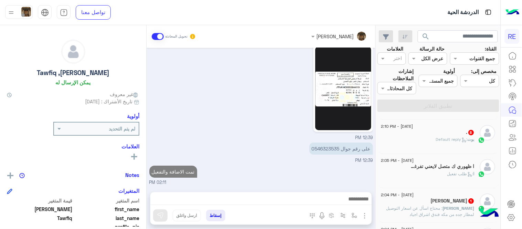
scroll to position [34, 0]
click at [418, 202] on div "Ahmed Tolba 1" at bounding box center [428, 199] width 94 height 7
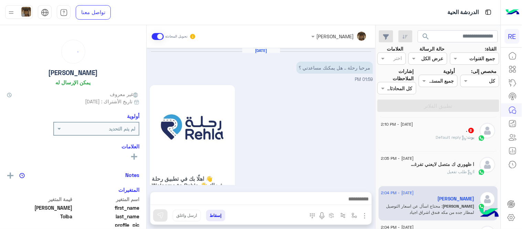
scroll to position [265, 0]
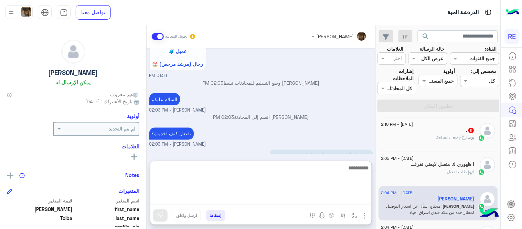
click at [273, 197] on textarea at bounding box center [260, 183] width 221 height 41
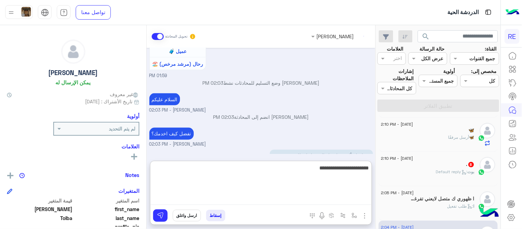
type textarea "**********"
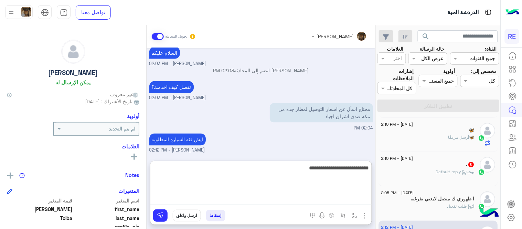
type textarea "**********"
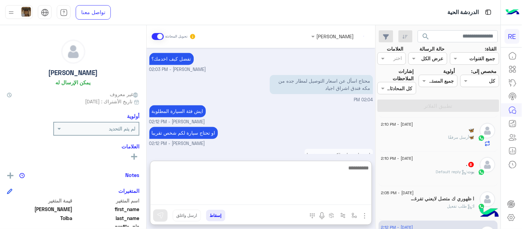
scroll to position [374, 0]
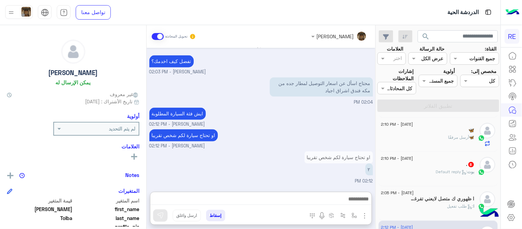
click at [256, 114] on div "Sep 4, 2025 مرحبا رحلة .. هل يمكنك مساعدتي ؟ 01:59 PM اهلًا بك في تطبيق رحلة 👋 …" at bounding box center [261, 116] width 229 height 137
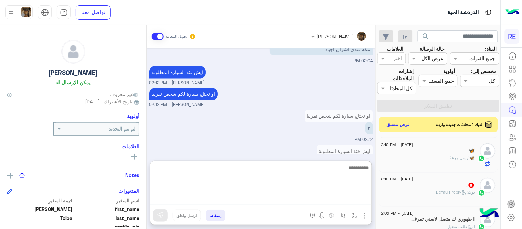
click at [310, 197] on textarea at bounding box center [260, 183] width 221 height 41
click at [356, 170] on textarea "**********" at bounding box center [260, 183] width 221 height 41
click at [299, 169] on textarea "**********" at bounding box center [260, 183] width 221 height 41
click at [339, 169] on textarea "**********" at bounding box center [260, 183] width 221 height 41
click at [342, 169] on textarea "**********" at bounding box center [260, 183] width 221 height 41
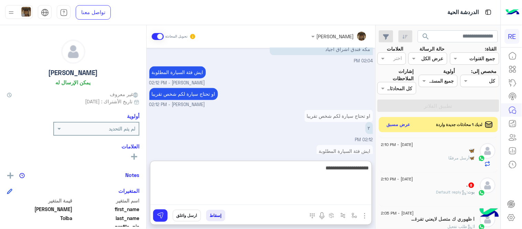
click at [314, 165] on textarea "**********" at bounding box center [260, 183] width 221 height 41
click at [341, 169] on textarea "**********" at bounding box center [260, 183] width 221 height 41
type textarea "**********"
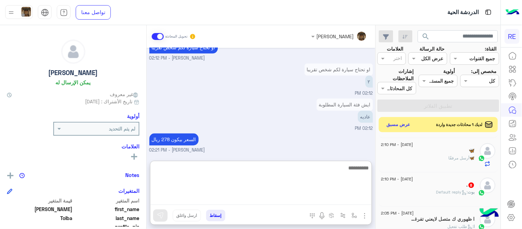
scroll to position [461, 0]
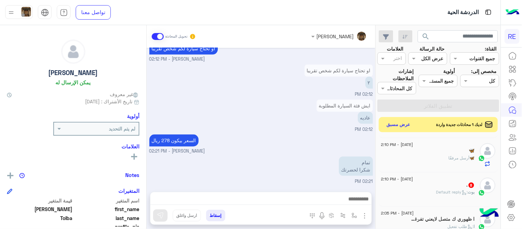
click at [307, 109] on div "Sep 4, 2025 مرحبا رحلة .. هل يمكنك مساعدتي ؟ 01:59 PM اهلًا بك في تطبيق رحلة 👋 …" at bounding box center [261, 116] width 229 height 137
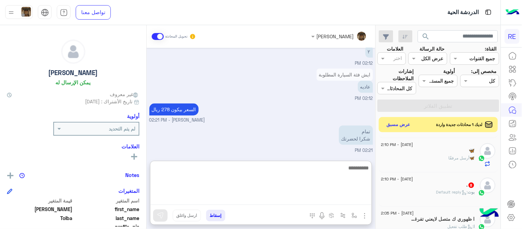
click at [325, 201] on textarea at bounding box center [260, 183] width 221 height 41
type textarea "**********"
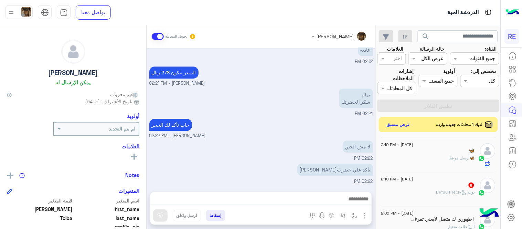
scroll to position [498, 0]
click at [251, 147] on div "Sep 4, 2025 مرحبا رحلة .. هل يمكنك مساعدتي ؟ 01:59 PM اهلًا بك في تطبيق رحلة 👋 …" at bounding box center [261, 116] width 229 height 137
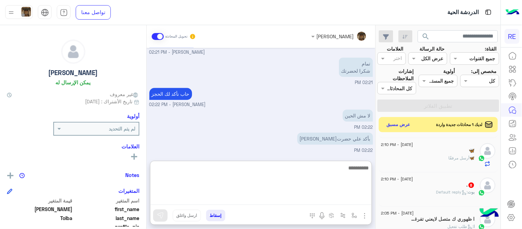
click at [261, 198] on textarea at bounding box center [260, 183] width 221 height 41
type textarea "**********"
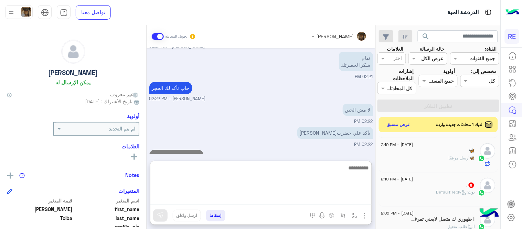
scroll to position [551, 0]
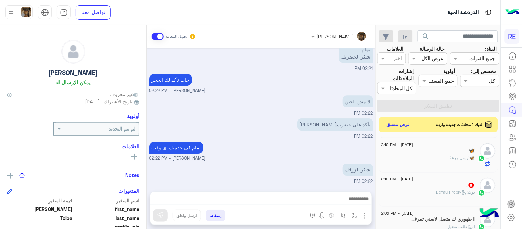
click at [228, 41] on div "عبير زكريا تحويل المحادثة" at bounding box center [261, 36] width 219 height 12
click at [314, 149] on div "تمام في خدمتك اي وقت عبير زكريا - 02:22 PM" at bounding box center [261, 151] width 224 height 22
click at [406, 156] on div "Alahmadi, : مشكورين" at bounding box center [428, 160] width 94 height 12
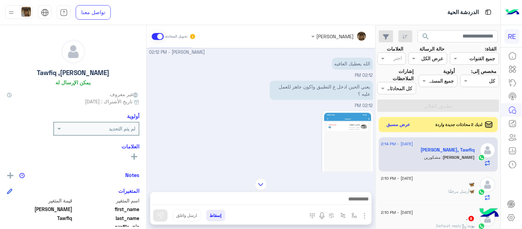
scroll to position [439, 0]
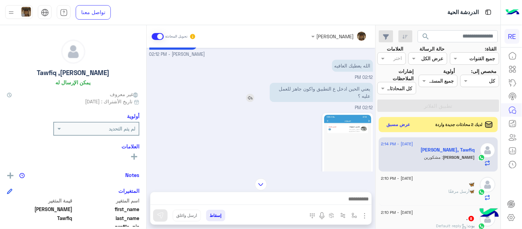
click at [251, 96] on img at bounding box center [250, 98] width 8 height 8
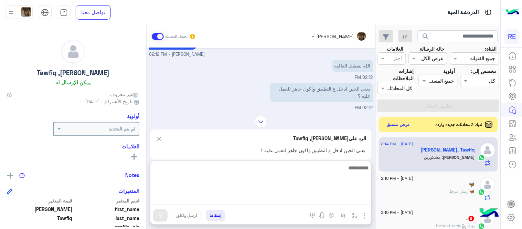
click at [292, 197] on textarea at bounding box center [260, 183] width 221 height 41
type textarea "****"
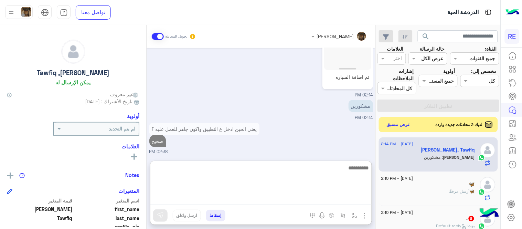
type textarea "*"
type textarea "**********"
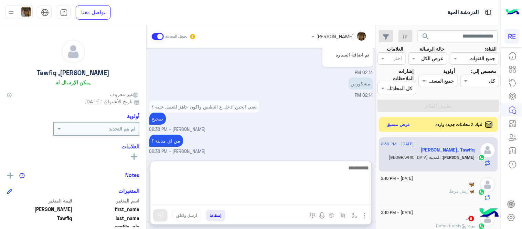
scroll to position [581, 0]
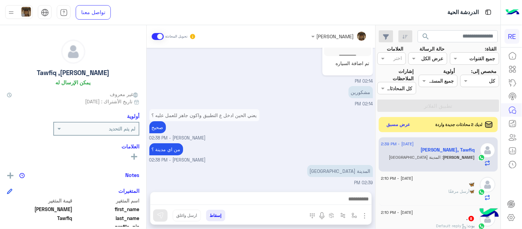
click at [294, 144] on div "من اي مدينة ؟ عبير زكريا - 02:38 PM" at bounding box center [261, 152] width 224 height 22
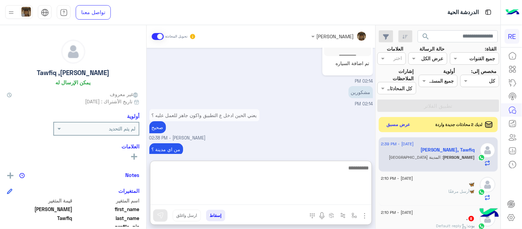
click at [269, 195] on textarea at bounding box center [260, 183] width 221 height 41
type textarea "**********"
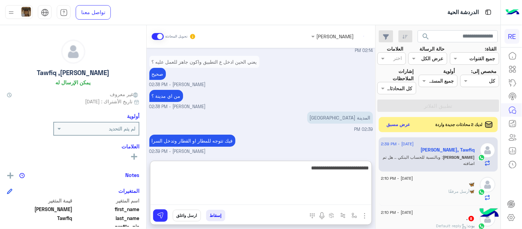
scroll to position [657, 0]
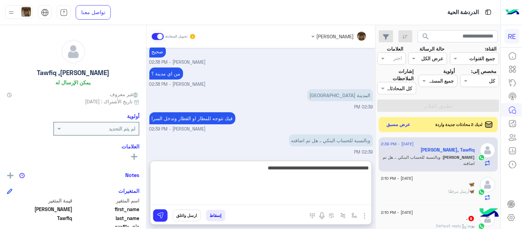
type textarea "**********"
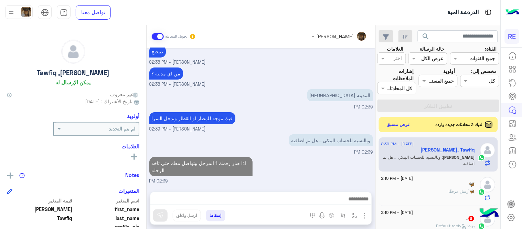
click at [292, 124] on div "Sep 4, 2025 12:39 PM 12:39 PM 12:39 PM 12:39 PM على رقم جوال 0546323535 12:39 P…" at bounding box center [261, 116] width 229 height 137
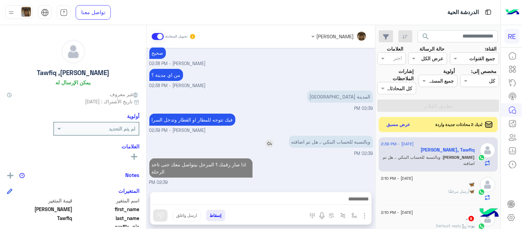
click at [270, 141] on img at bounding box center [269, 143] width 8 height 8
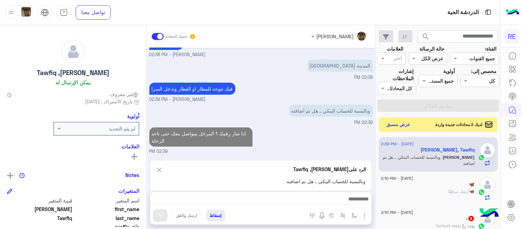
scroll to position [687, 0]
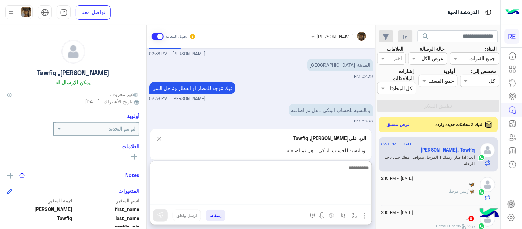
click at [271, 201] on textarea at bounding box center [260, 183] width 221 height 41
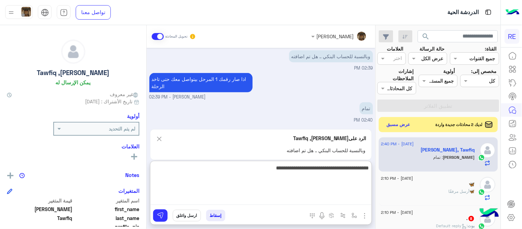
type textarea "**********"
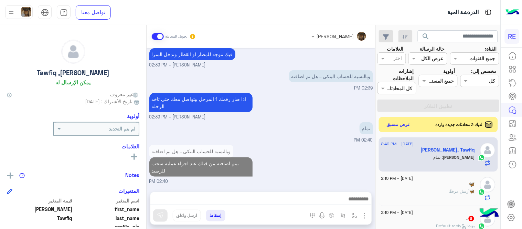
scroll to position [719, 0]
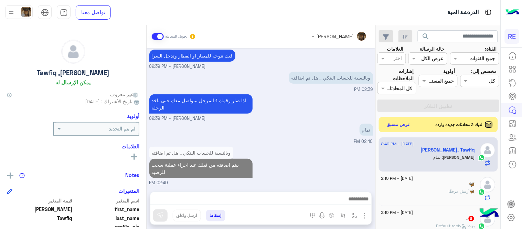
click at [319, 136] on div "Sep 4, 2025 12:39 PM 12:39 PM 12:39 PM 12:39 PM على رقم جوال 0546323535 12:39 P…" at bounding box center [261, 116] width 229 height 137
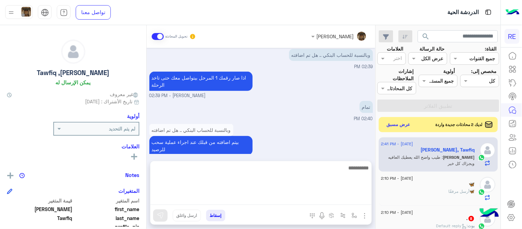
scroll to position [750, 0]
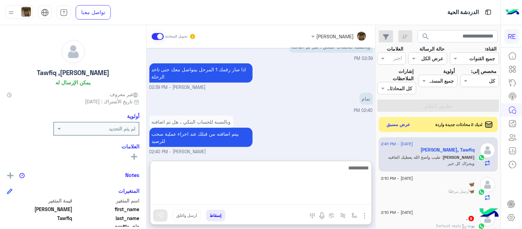
click at [294, 196] on textarea at bounding box center [260, 183] width 221 height 41
type textarea "**********"
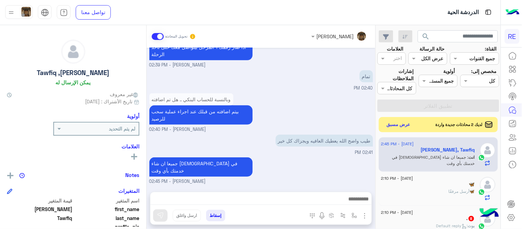
scroll to position [764, 0]
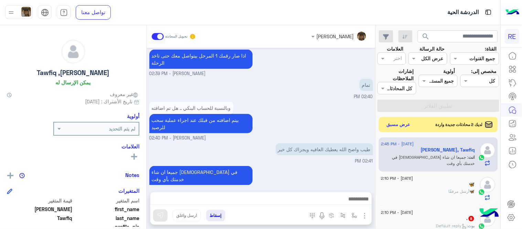
click at [436, 220] on div ". 8" at bounding box center [428, 218] width 94 height 7
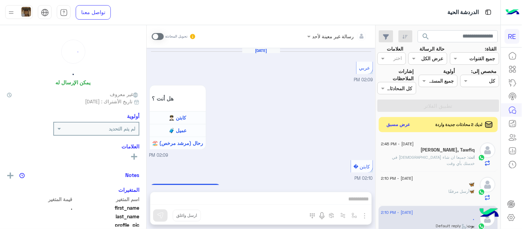
scroll to position [197, 0]
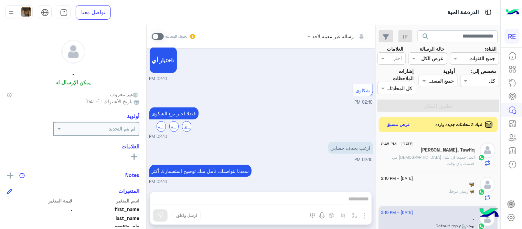
click at [158, 36] on span at bounding box center [158, 36] width 12 height 7
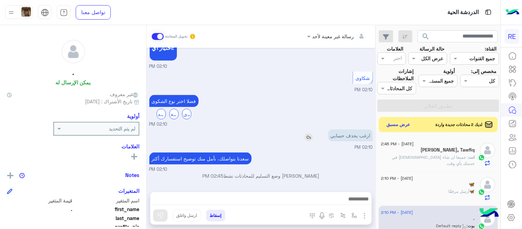
click at [313, 137] on img at bounding box center [309, 137] width 8 height 8
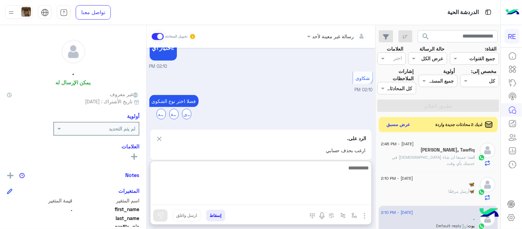
click at [307, 198] on textarea at bounding box center [260, 183] width 221 height 41
type textarea "**********"
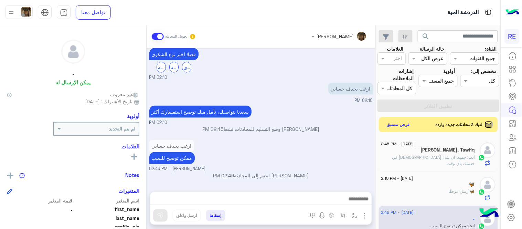
scroll to position [256, 0]
click at [312, 129] on div "Sep 4, 2025 عربي 02:09 PM هل أنت ؟ كابتن 👨🏻‍✈️ عميل 🧳 رحال (مرشد مرخص) 🏖️ 02:09…" at bounding box center [261, 116] width 229 height 137
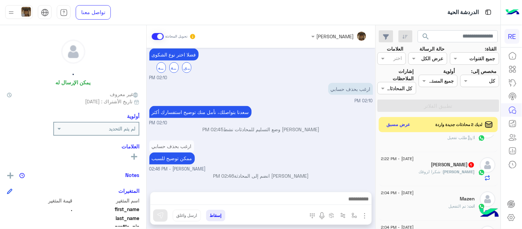
scroll to position [128, 0]
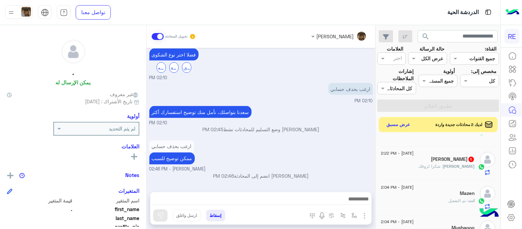
click at [403, 157] on div "Ahmed Tolba 1" at bounding box center [428, 159] width 94 height 7
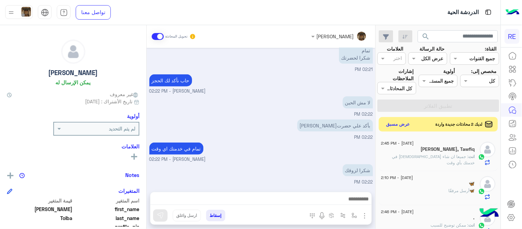
click at [397, 126] on button "عرض مسبق" at bounding box center [398, 124] width 29 height 9
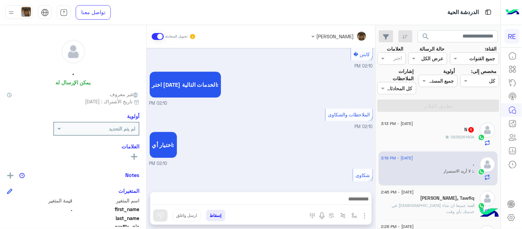
scroll to position [616, 0]
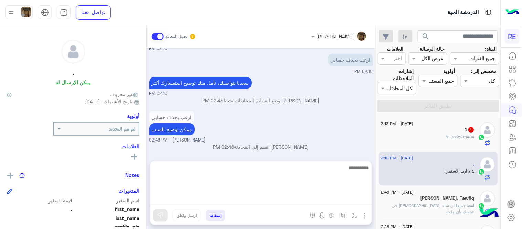
click at [259, 197] on textarea at bounding box center [260, 183] width 221 height 41
type textarea "**********"
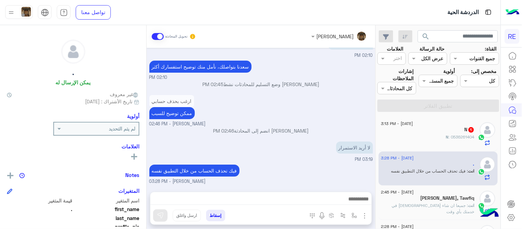
scroll to position [638, 0]
click at [321, 154] on div "عبير زكريا تحويل المحادثة Jun 20, 2025 تفضل كيف اخدمك؟ عبير زكريا - 05:01 PM عب…" at bounding box center [261, 128] width 229 height 206
click at [414, 130] on div "N 1" at bounding box center [428, 130] width 94 height 7
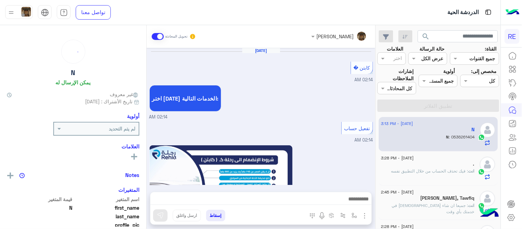
scroll to position [405, 0]
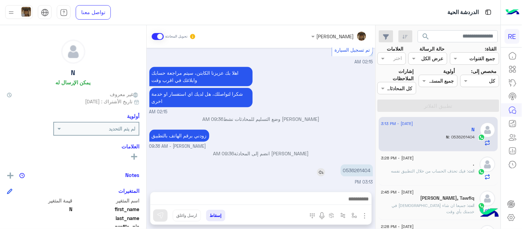
click at [347, 170] on p "0536261404" at bounding box center [357, 170] width 32 height 12
copy p "0536261404"
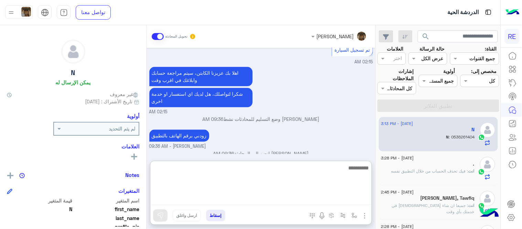
click at [290, 194] on textarea at bounding box center [260, 183] width 221 height 41
type textarea "**********"
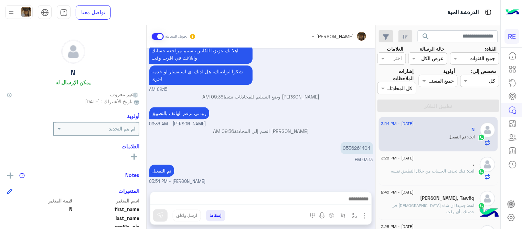
scroll to position [427, 0]
click at [279, 107] on div "Sep 4, 2025 كابتن � 02:14 AM اختر احد الخدمات التالية: 02:14 AM تفعيل حساب 02:1…" at bounding box center [261, 116] width 229 height 137
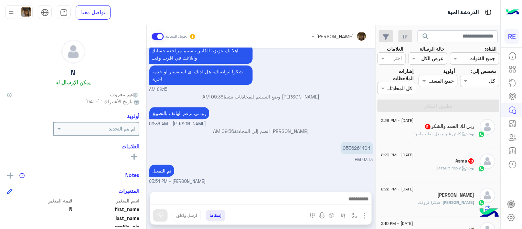
scroll to position [99, 0]
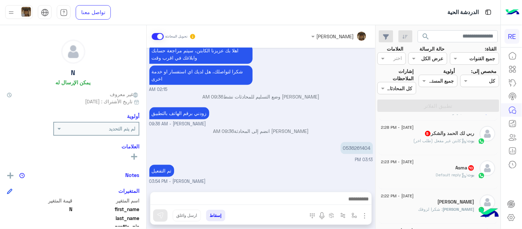
click at [425, 135] on span "5" at bounding box center [428, 133] width 7 height 6
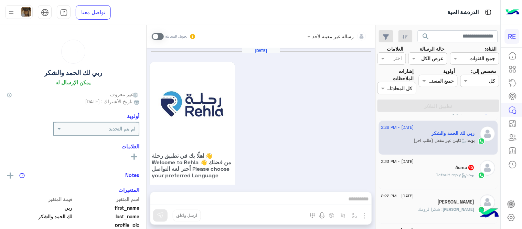
scroll to position [608, 0]
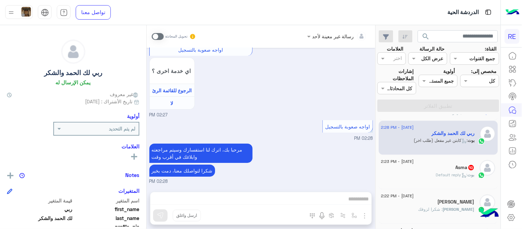
click at [426, 164] on div "Asma 10" at bounding box center [428, 167] width 94 height 7
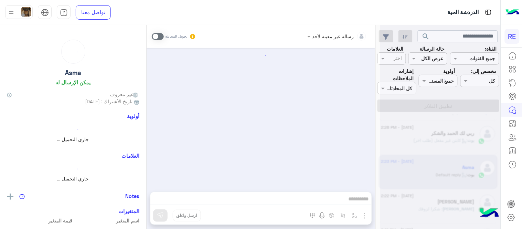
scroll to position [351, 0]
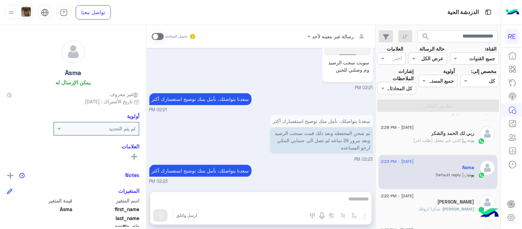
click at [154, 37] on span at bounding box center [158, 36] width 12 height 7
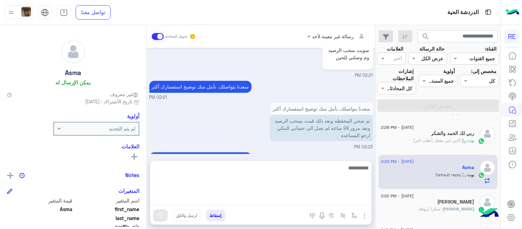
click at [297, 200] on textarea at bounding box center [260, 183] width 221 height 41
type textarea "**********"
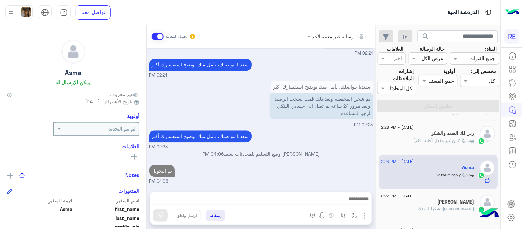
scroll to position [386, 0]
click at [422, 146] on div "بوت : كابتن غير مفعل (طلب اخر)" at bounding box center [428, 143] width 94 height 12
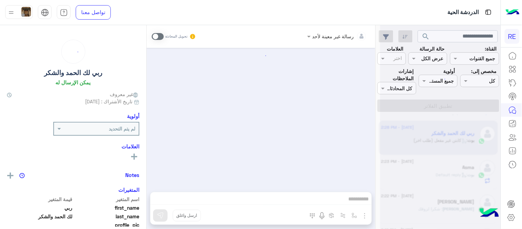
scroll to position [608, 0]
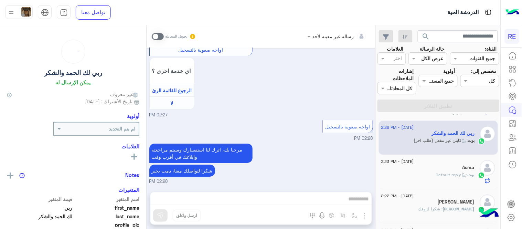
click at [158, 37] on span at bounding box center [158, 36] width 12 height 7
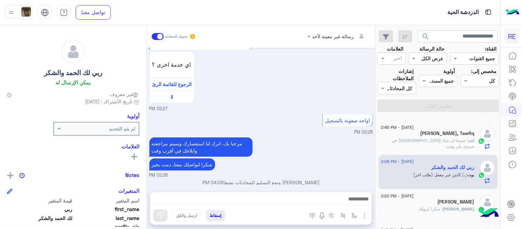
scroll to position [621, 0]
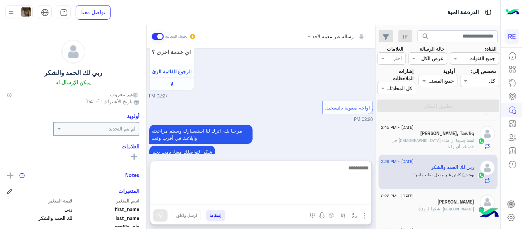
click at [283, 197] on textarea at bounding box center [260, 183] width 221 height 41
type textarea "**********"
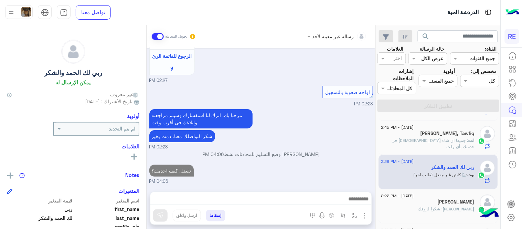
scroll to position [643, 0]
click at [344, 132] on div "Sep 4, 2025 اهلًا بك في تطبيق رحلة 👋 Welcome to Rehla 👋 من فضلك أختر لغة التواص…" at bounding box center [261, 116] width 229 height 137
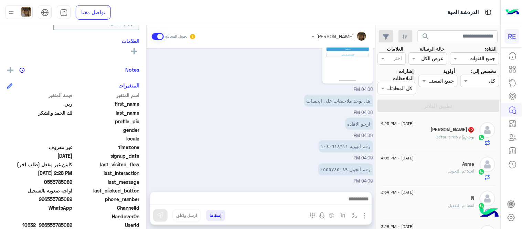
scroll to position [116, 0]
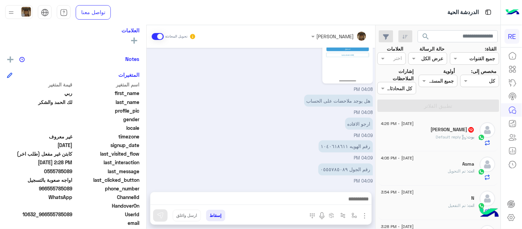
drag, startPoint x: 49, startPoint y: 189, endPoint x: 73, endPoint y: 189, distance: 23.7
click at [73, 189] on span "966555785089" at bounding box center [40, 188] width 66 height 7
copy span "555785089"
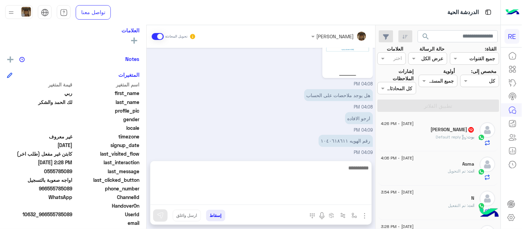
click at [241, 200] on textarea at bounding box center [260, 183] width 221 height 41
type textarea "**********"
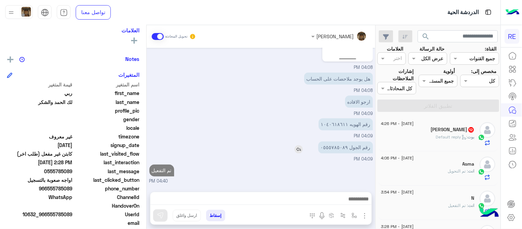
click at [296, 122] on div "Sep 4, 2025 اهلًا بك في تطبيق رحلة 👋 Welcome to Rehla 👋 من فضلك أختر لغة التواص…" at bounding box center [261, 116] width 229 height 137
click at [432, 124] on div "4 September - 4:26 PM" at bounding box center [428, 124] width 94 height 4
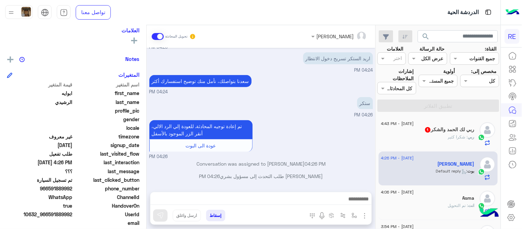
click at [425, 130] on span "1" at bounding box center [428, 130] width 6 height 6
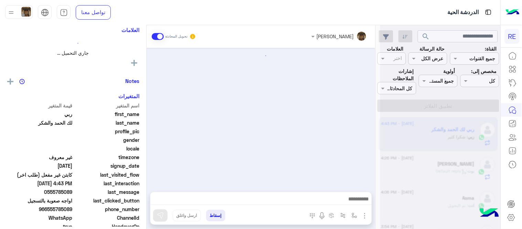
scroll to position [190, 0]
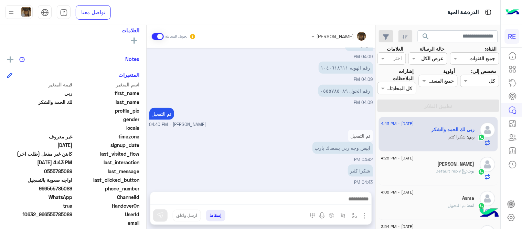
click at [285, 205] on div at bounding box center [260, 200] width 221 height 17
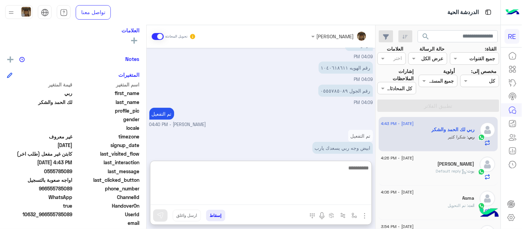
click at [274, 202] on textarea at bounding box center [260, 183] width 221 height 41
type textarea "**********"
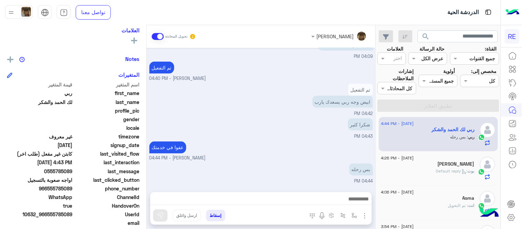
scroll to position [234, 0]
click at [280, 125] on div "Sep 4, 2025 ابي اعرف السبب 04:07 PM وكيف استرجع الحساب لوضع السابق 04:07 PM 04:…" at bounding box center [261, 116] width 229 height 137
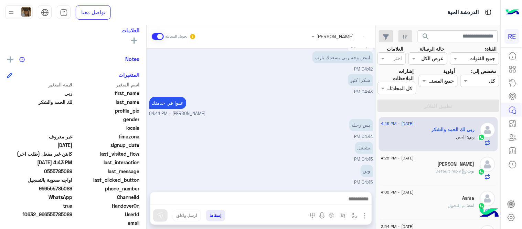
scroll to position [303, 0]
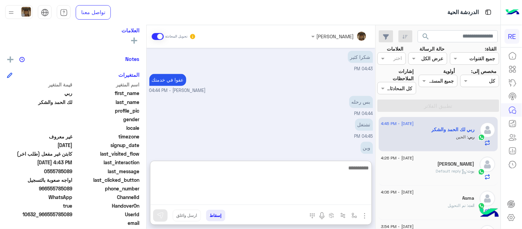
click at [293, 200] on textarea at bounding box center [260, 183] width 221 height 41
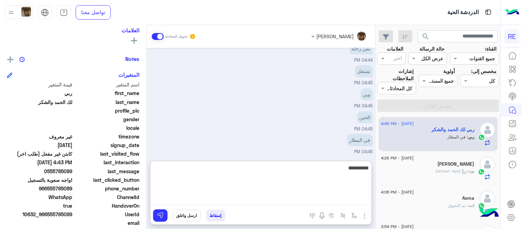
type textarea "**********"
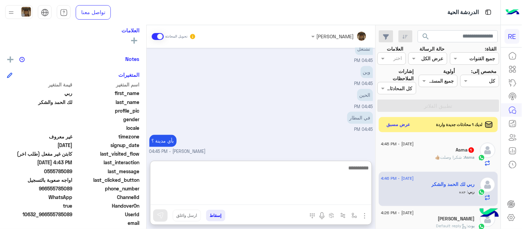
scroll to position [474, 0]
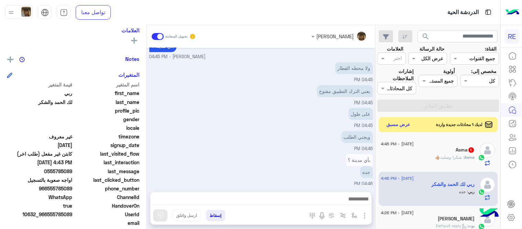
click at [272, 113] on div "على طول 04:45 PM" at bounding box center [261, 117] width 224 height 23
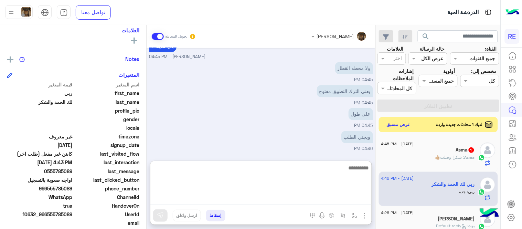
click at [290, 198] on textarea at bounding box center [260, 183] width 221 height 41
type textarea "*"
type textarea "**********"
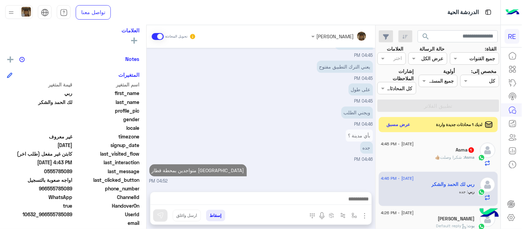
scroll to position [496, 0]
click at [283, 128] on div "بأي مدينة ؟ جده 04:46 PM" at bounding box center [261, 145] width 224 height 35
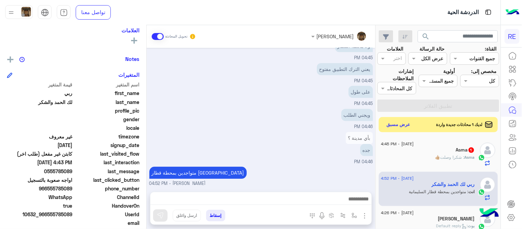
click at [276, 150] on div "بأي مدينة ؟ جده 04:46 PM" at bounding box center [261, 147] width 224 height 35
click at [411, 154] on div "Asma : شكرا وصلت👍🏼" at bounding box center [428, 160] width 94 height 12
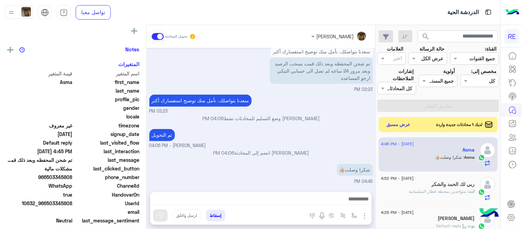
scroll to position [116, 0]
